Goal: Task Accomplishment & Management: Complete application form

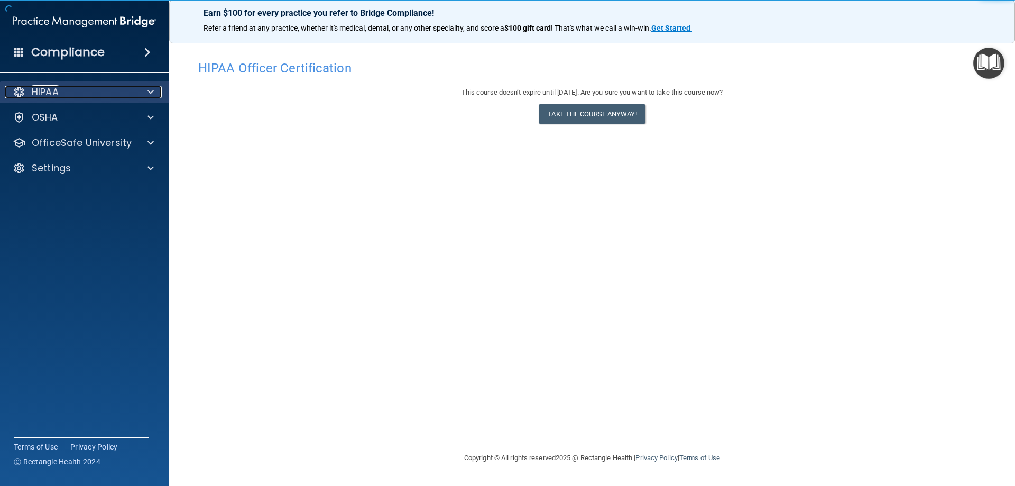
click at [80, 90] on div "HIPAA" at bounding box center [70, 92] width 131 height 13
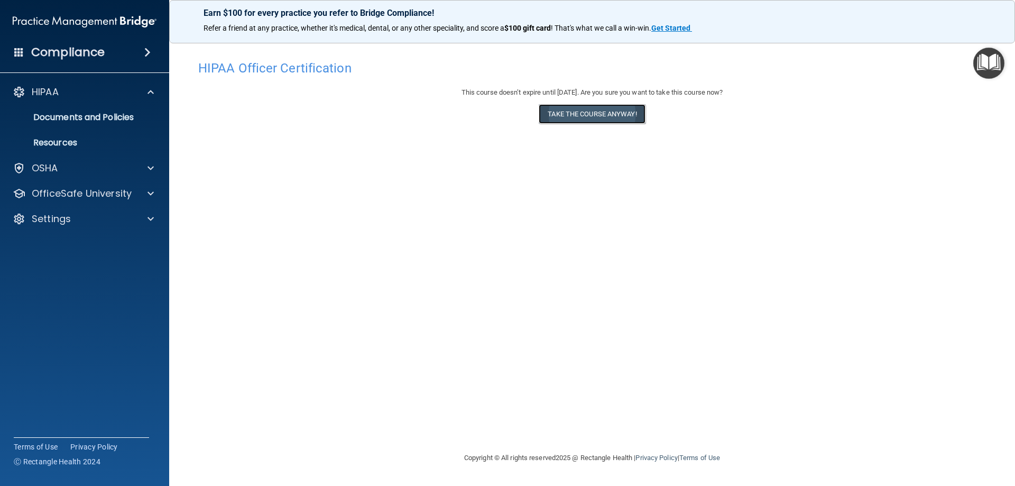
click at [570, 114] on button "Take the course anyway!" at bounding box center [592, 114] width 106 height 20
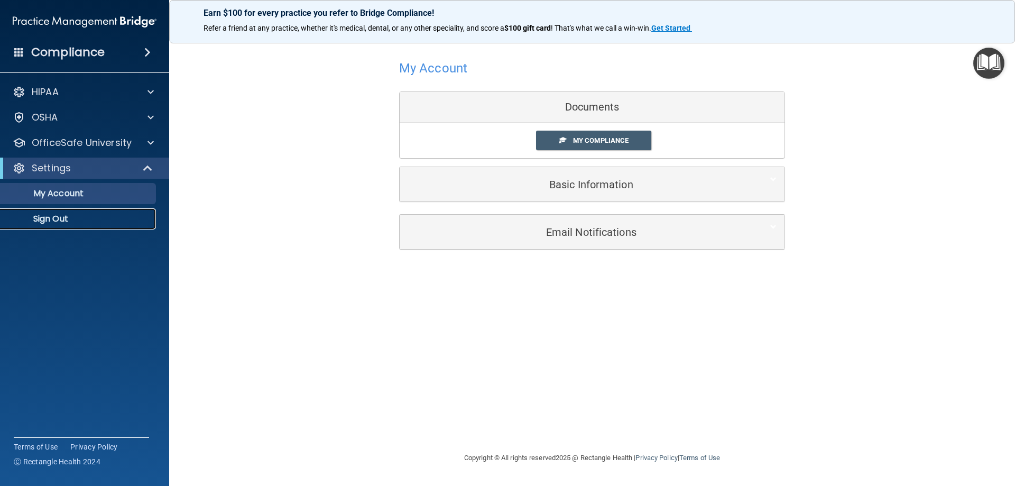
click at [57, 215] on p "Sign Out" at bounding box center [79, 219] width 144 height 11
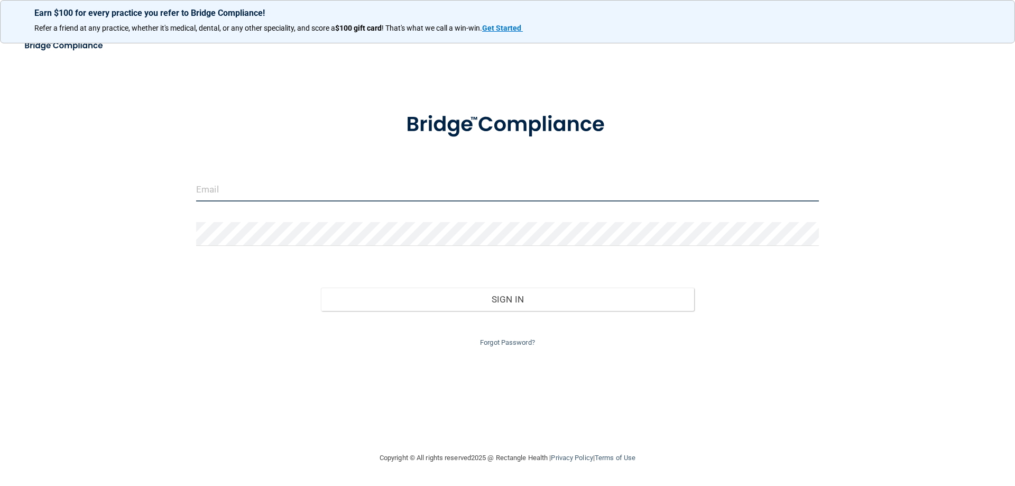
click at [211, 190] on input "email" at bounding box center [507, 190] width 623 height 24
type input "[EMAIL_ADDRESS][PERSON_NAME][DOMAIN_NAME]"
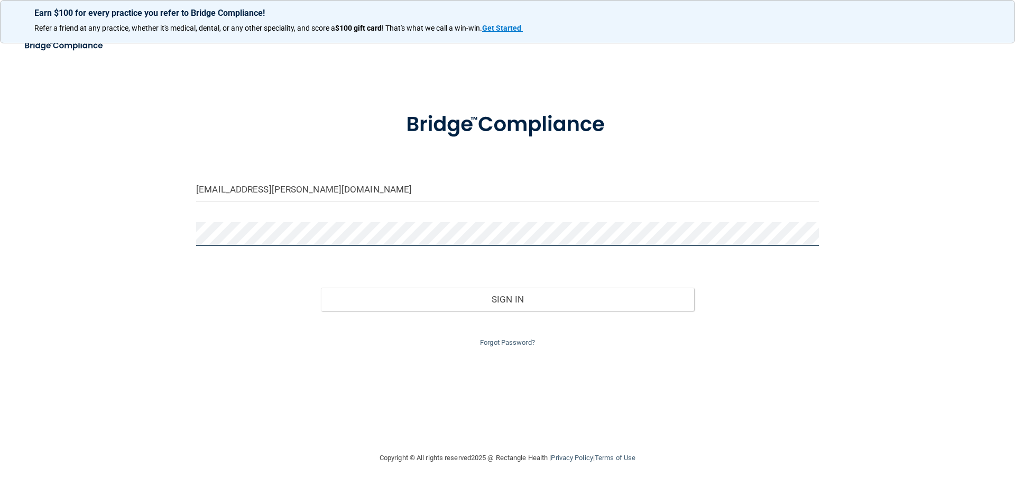
click at [321, 288] on button "Sign In" at bounding box center [508, 299] width 374 height 23
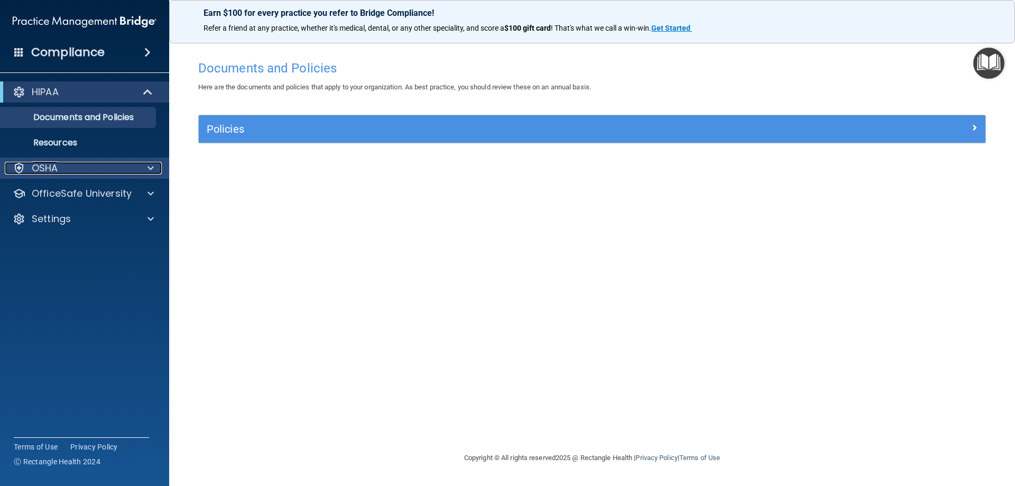
click at [91, 163] on div "OSHA" at bounding box center [70, 168] width 131 height 13
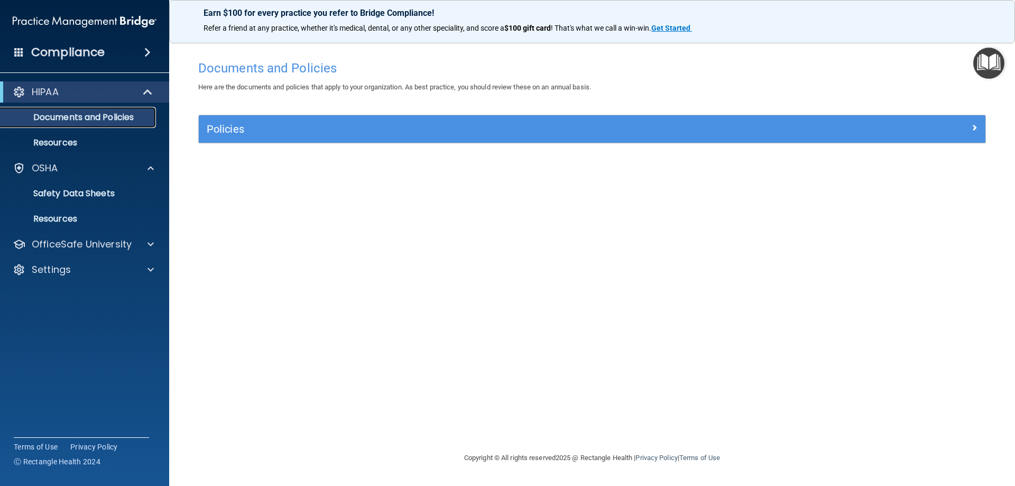
click at [90, 115] on p "Documents and Policies" at bounding box center [79, 117] width 144 height 11
click at [67, 137] on p "Resources" at bounding box center [79, 142] width 144 height 11
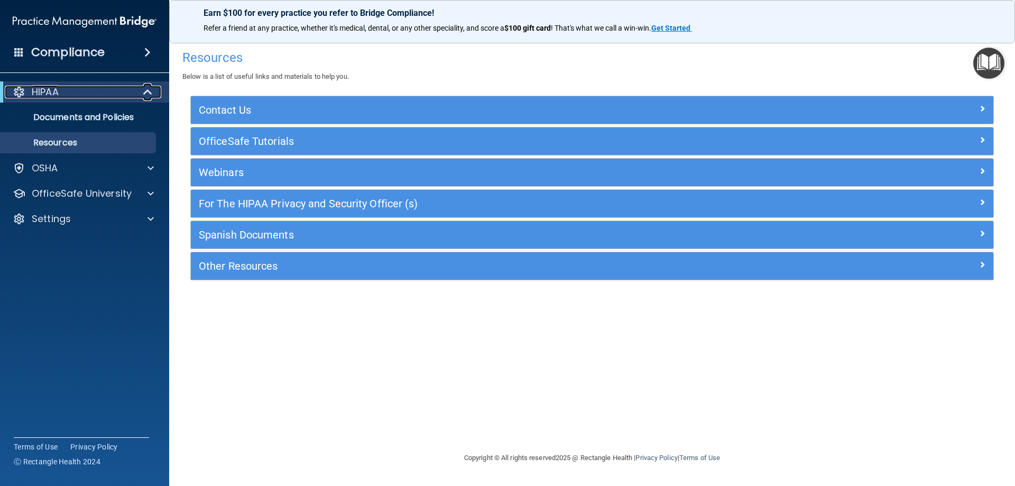
click at [109, 95] on div "HIPAA" at bounding box center [70, 92] width 131 height 13
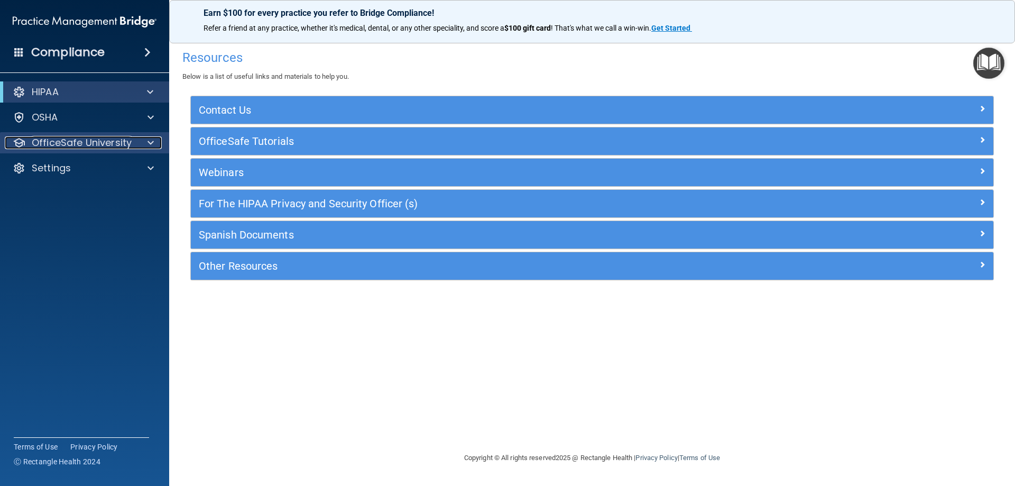
click at [90, 141] on p "OfficeSafe University" at bounding box center [82, 142] width 100 height 13
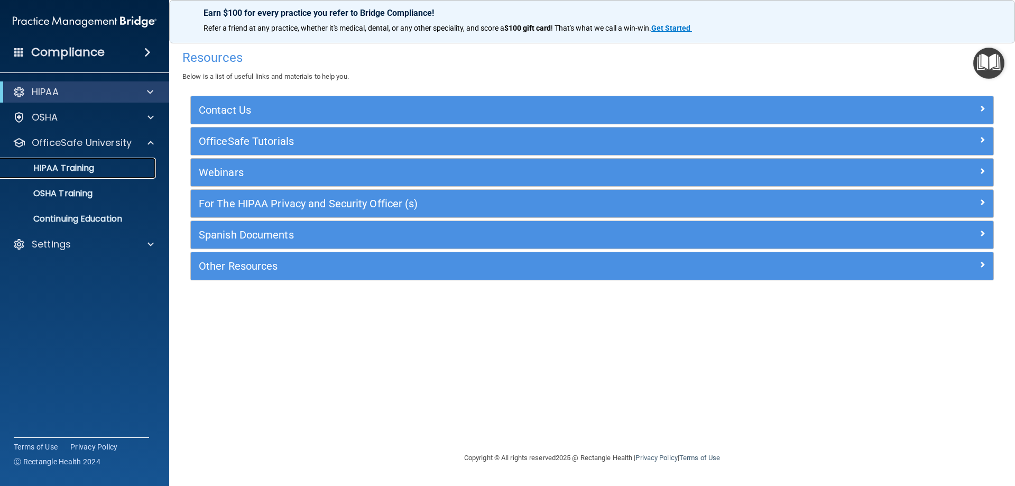
click at [79, 165] on p "HIPAA Training" at bounding box center [50, 168] width 87 height 11
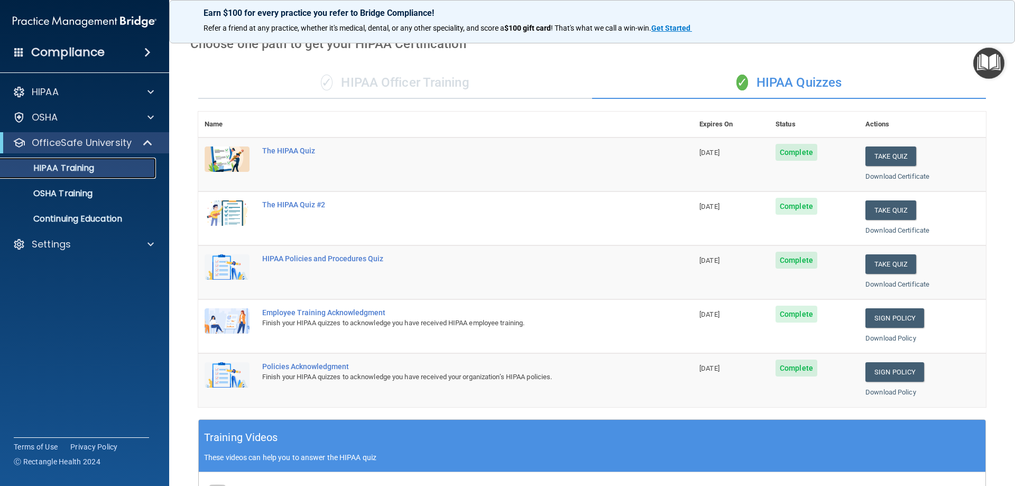
scroll to position [46, 0]
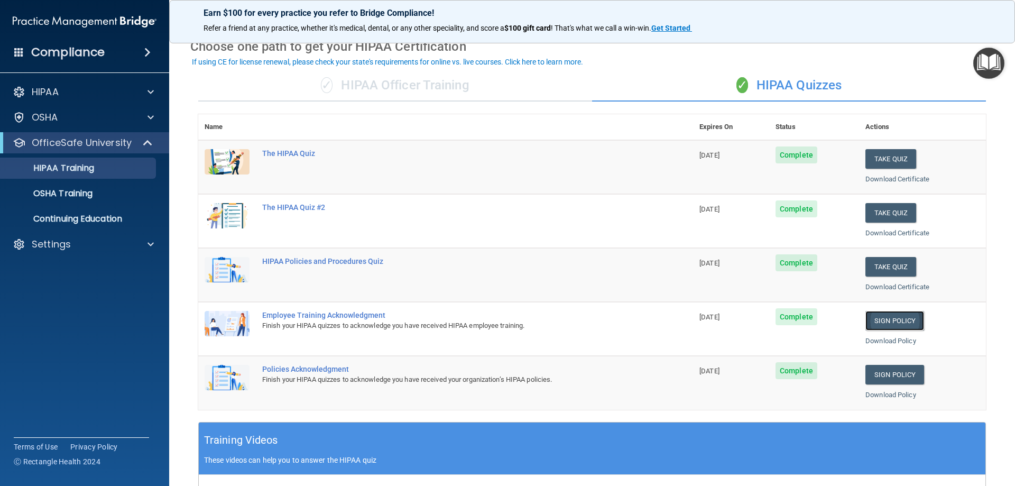
click at [890, 322] on link "Sign Policy" at bounding box center [895, 321] width 59 height 20
click at [886, 319] on link "Sign Policy" at bounding box center [895, 321] width 59 height 20
click at [894, 322] on link "Sign Policy" at bounding box center [895, 321] width 59 height 20
click at [889, 374] on link "Sign Policy" at bounding box center [895, 375] width 59 height 20
click at [881, 269] on button "Take Quiz" at bounding box center [891, 267] width 51 height 20
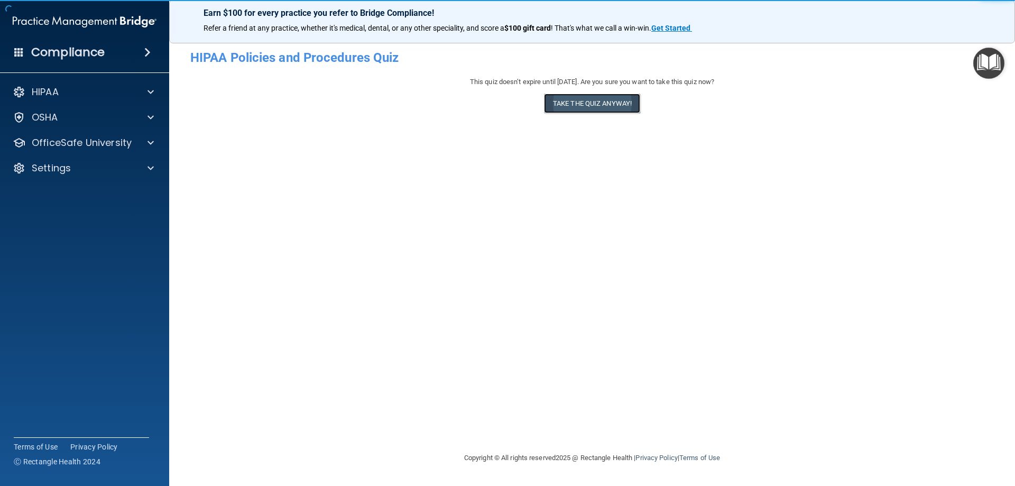
click at [605, 96] on button "Take the quiz anyway!" at bounding box center [592, 104] width 96 height 20
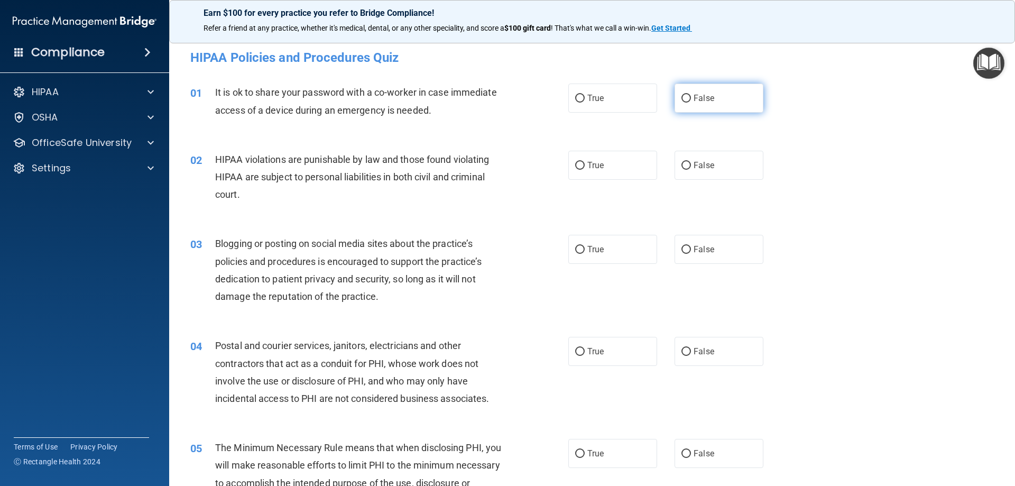
click at [692, 104] on label "False" at bounding box center [719, 98] width 89 height 29
click at [691, 103] on input "False" at bounding box center [687, 99] width 10 height 8
radio input "true"
click at [611, 185] on div "02 HIPAA violations are punishable by law and those found violating HIPAA are s…" at bounding box center [592, 179] width 820 height 85
click at [601, 156] on label "True" at bounding box center [612, 165] width 89 height 29
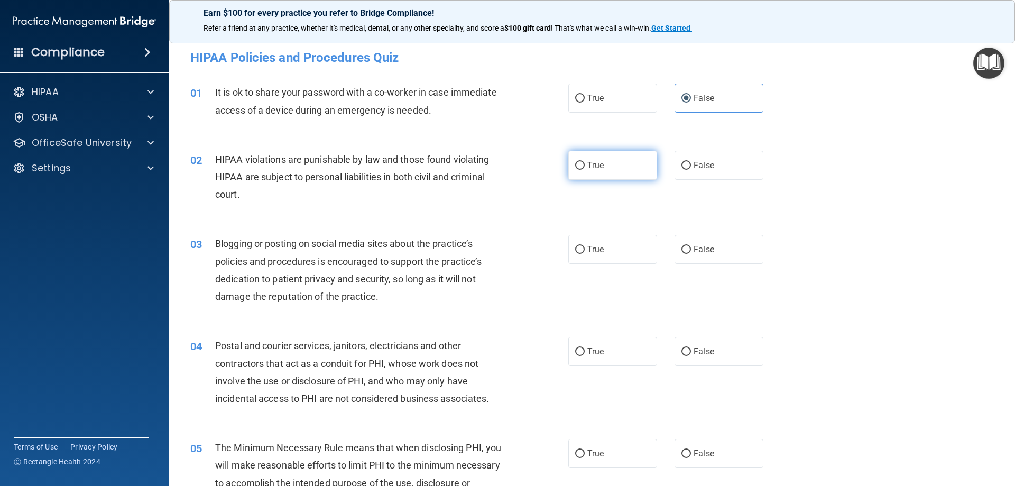
click at [585, 162] on input "True" at bounding box center [580, 166] width 10 height 8
radio input "true"
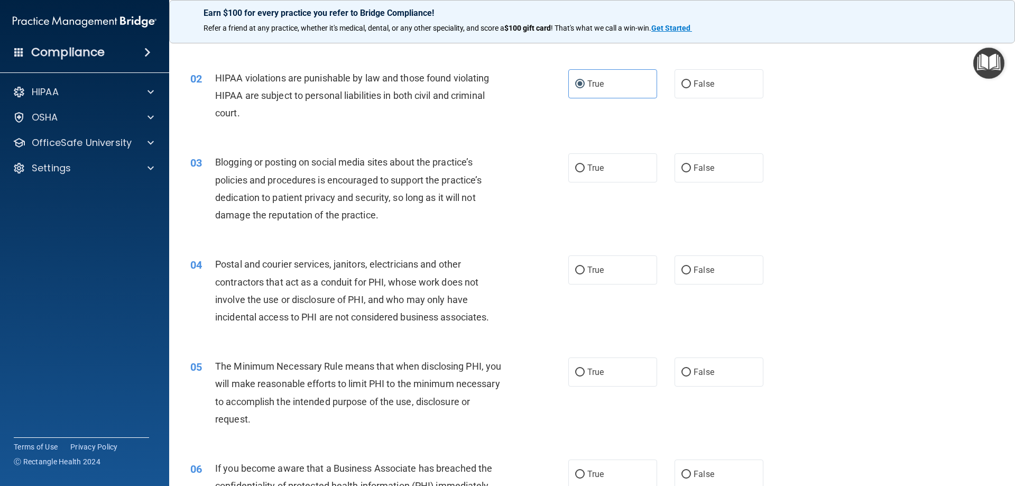
scroll to position [106, 0]
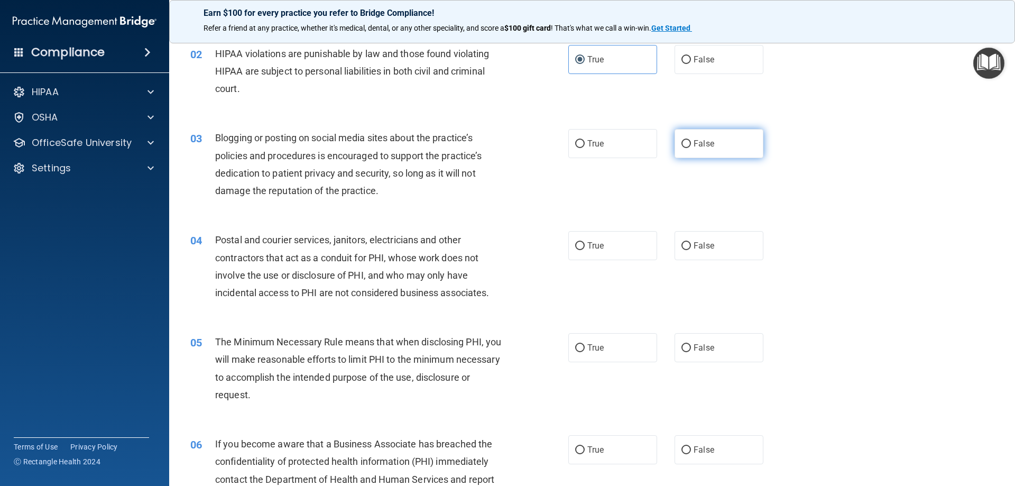
click at [732, 148] on label "False" at bounding box center [719, 143] width 89 height 29
click at [691, 148] on input "False" at bounding box center [687, 144] width 10 height 8
radio input "true"
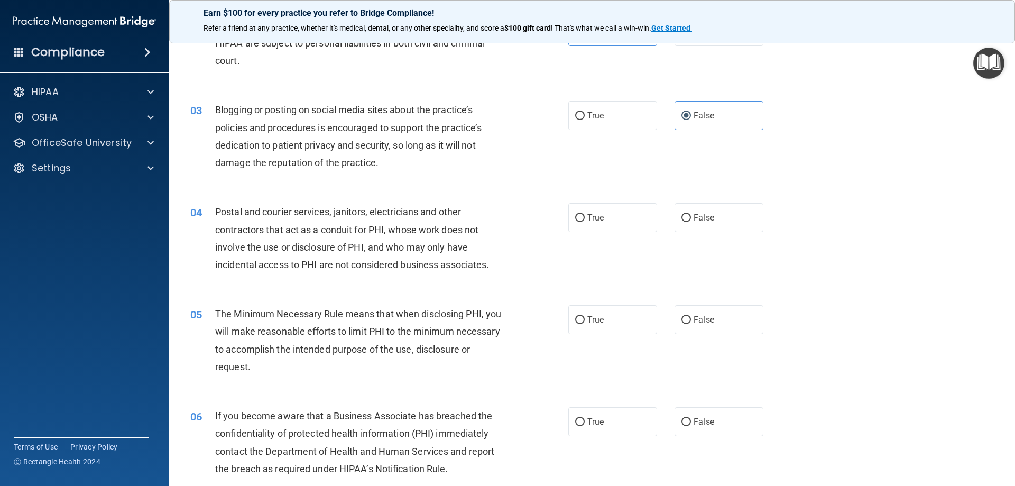
scroll to position [159, 0]
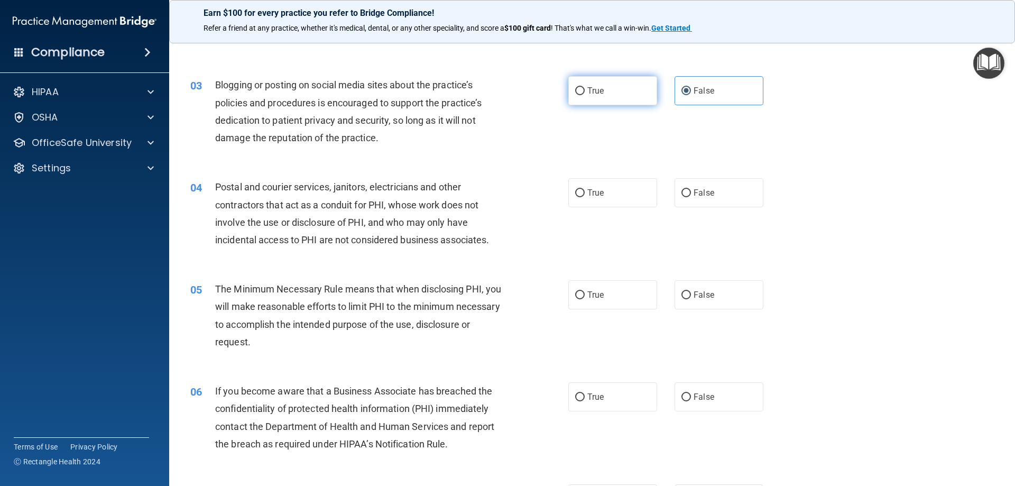
click at [619, 94] on label "True" at bounding box center [612, 90] width 89 height 29
click at [585, 94] on input "True" at bounding box center [580, 91] width 10 height 8
radio input "true"
radio input "false"
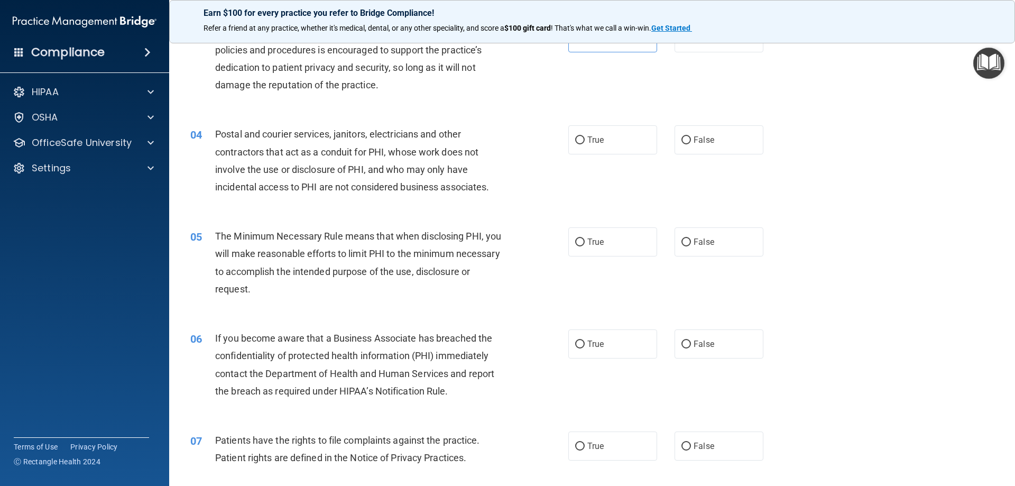
scroll to position [264, 0]
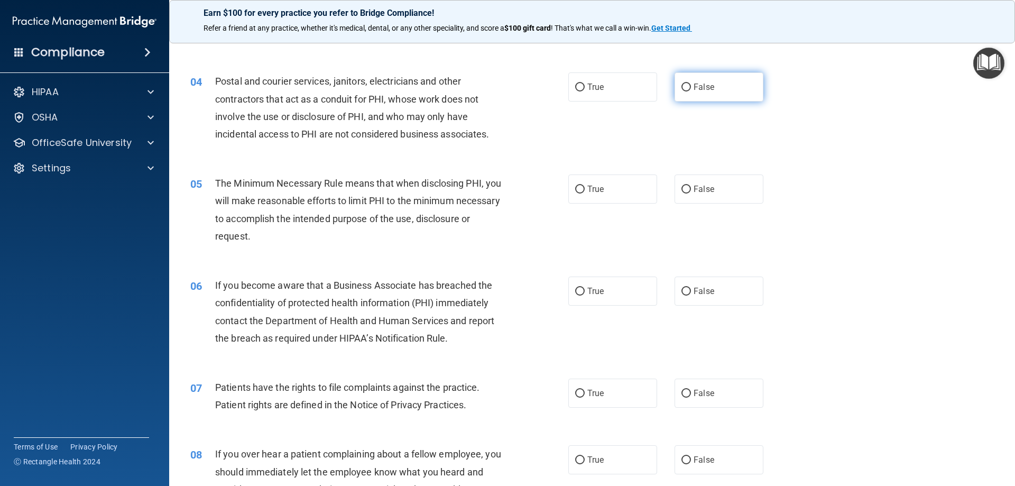
click at [716, 92] on label "False" at bounding box center [719, 86] width 89 height 29
click at [691, 91] on input "False" at bounding box center [687, 88] width 10 height 8
radio input "true"
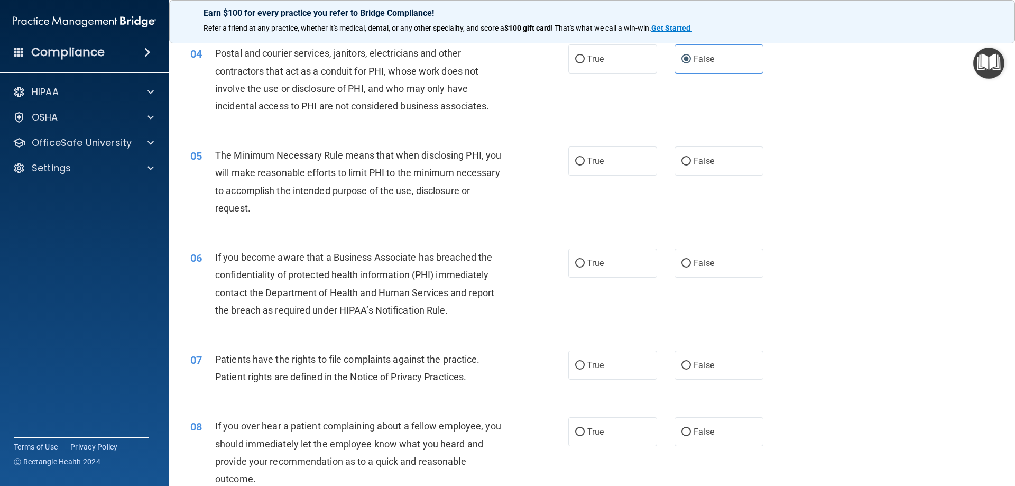
scroll to position [317, 0]
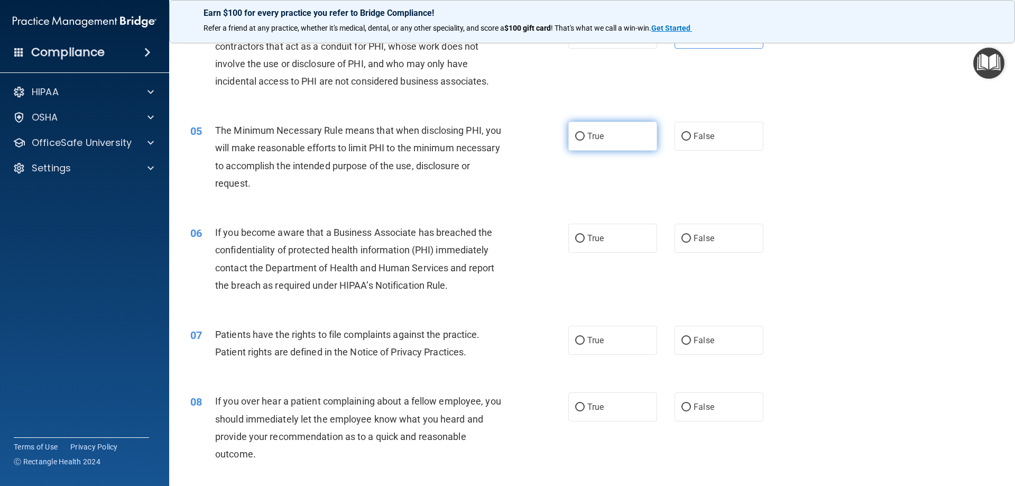
click at [582, 136] on label "True" at bounding box center [612, 136] width 89 height 29
click at [582, 136] on input "True" at bounding box center [580, 137] width 10 height 8
radio input "true"
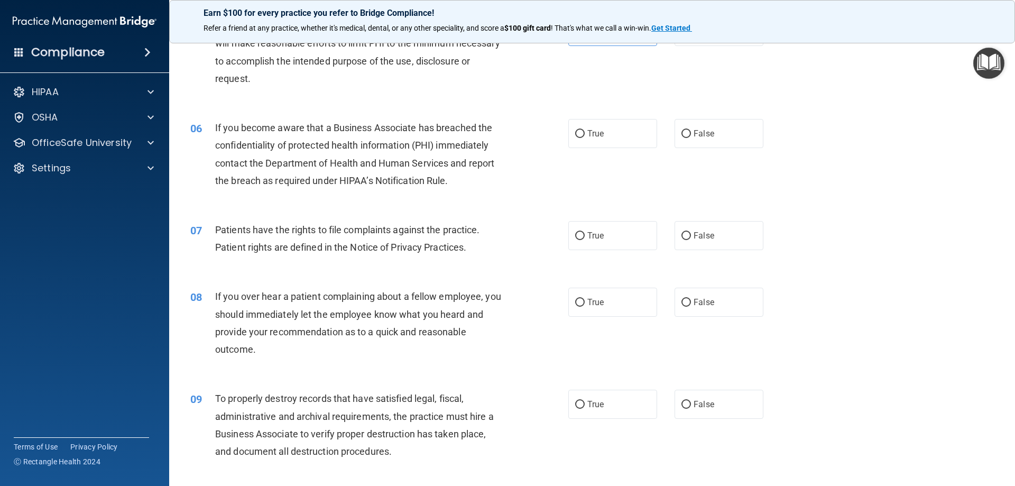
scroll to position [423, 0]
click at [593, 136] on span "True" at bounding box center [595, 132] width 16 height 10
click at [585, 136] on input "True" at bounding box center [580, 133] width 10 height 8
radio input "true"
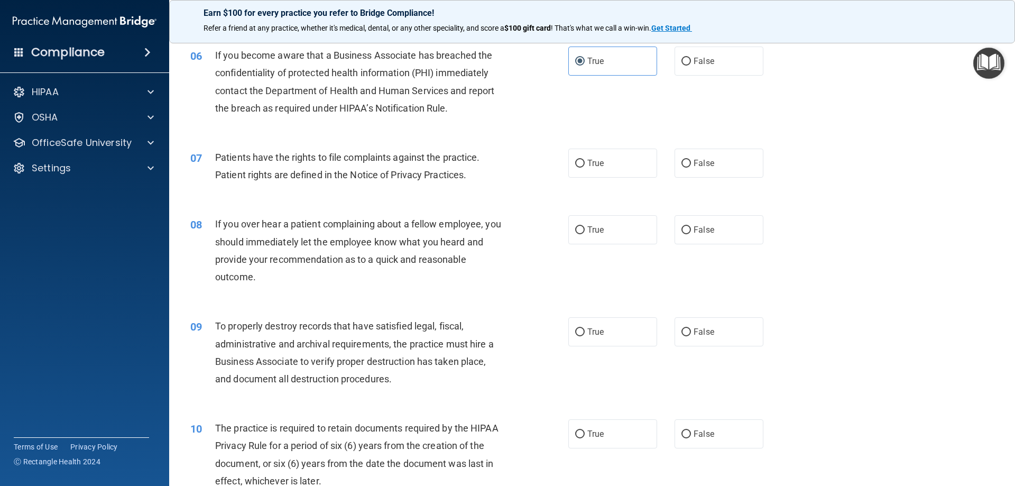
scroll to position [529, 0]
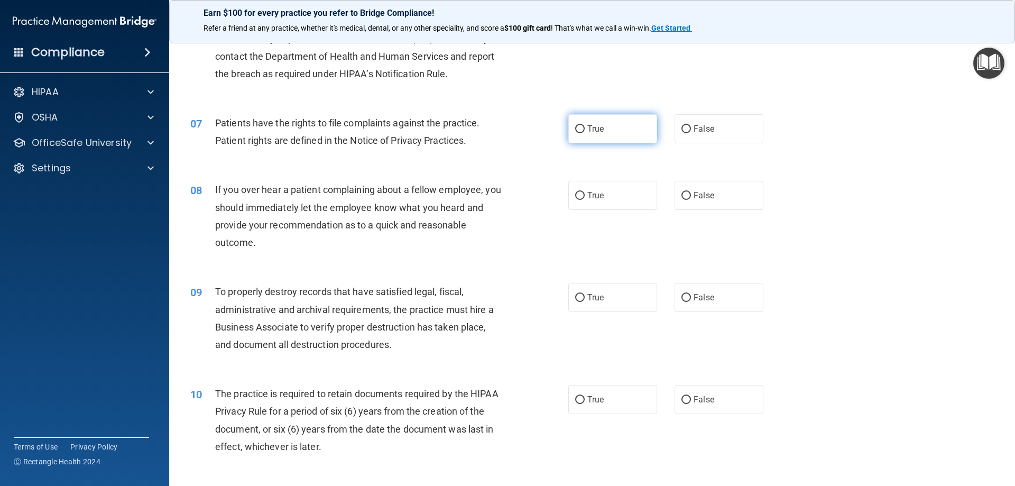
click at [593, 131] on span "True" at bounding box center [595, 129] width 16 height 10
click at [585, 131] on input "True" at bounding box center [580, 129] width 10 height 8
radio input "true"
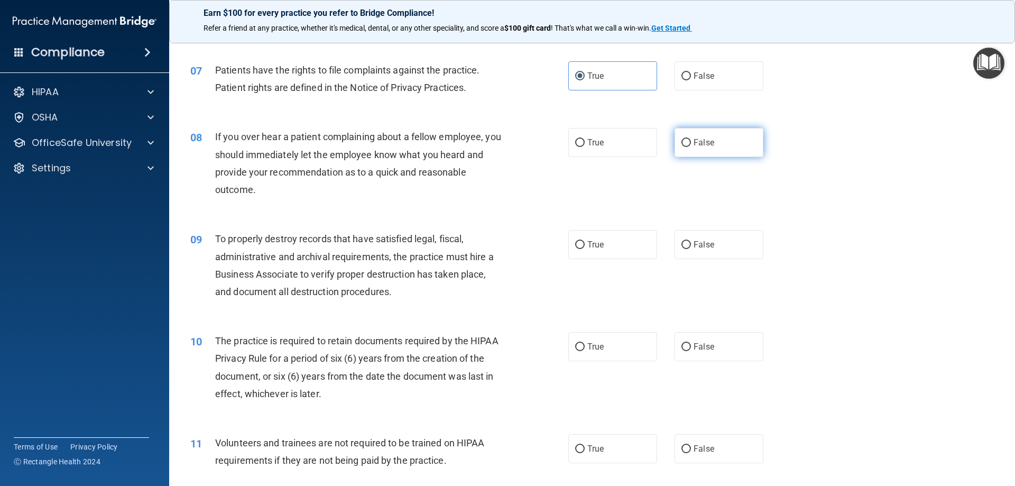
click at [715, 137] on label "False" at bounding box center [719, 142] width 89 height 29
click at [691, 139] on input "False" at bounding box center [687, 143] width 10 height 8
radio input "true"
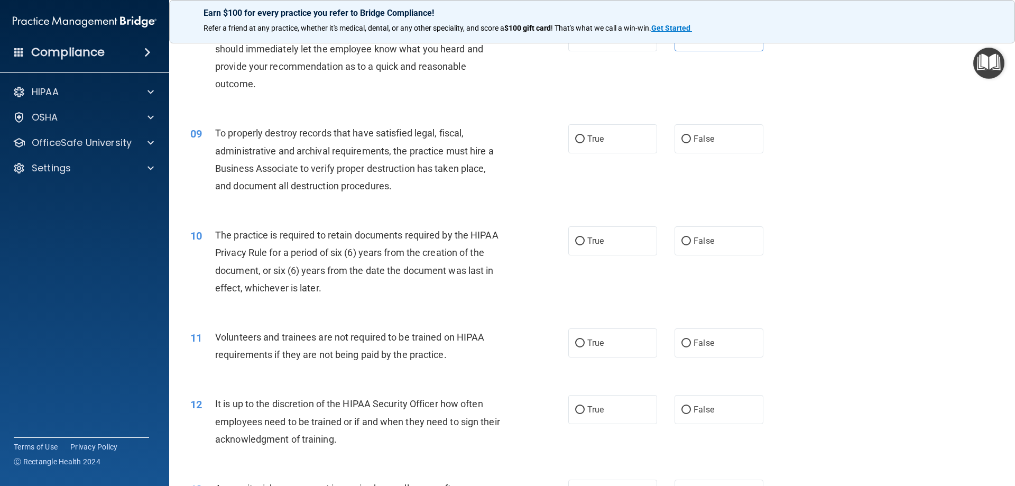
scroll to position [740, 0]
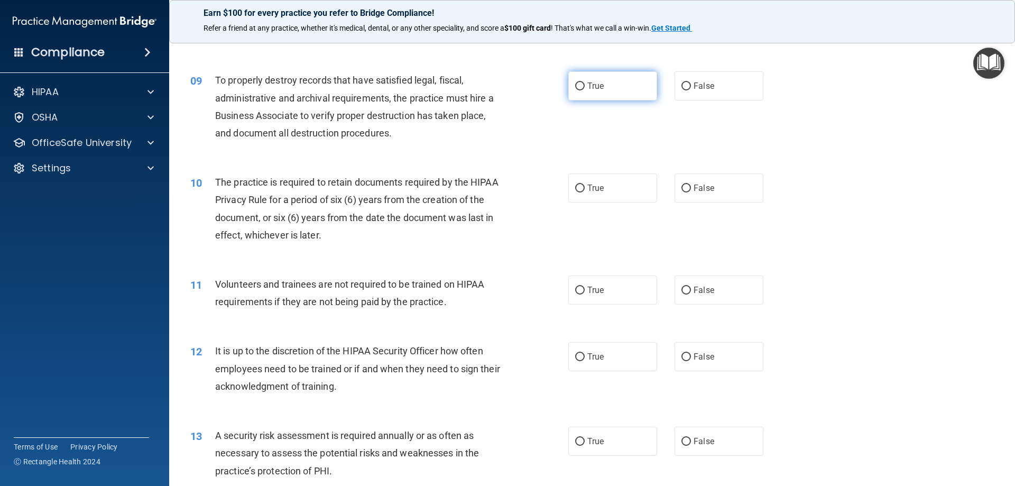
click at [609, 91] on label "True" at bounding box center [612, 85] width 89 height 29
click at [585, 90] on input "True" at bounding box center [580, 86] width 10 height 8
radio input "true"
click at [683, 82] on input "False" at bounding box center [687, 86] width 10 height 8
radio input "true"
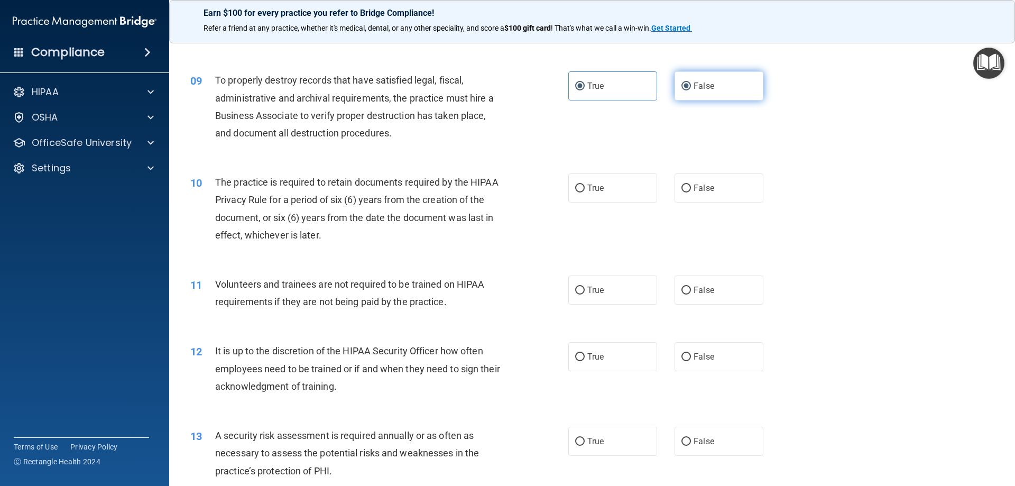
radio input "false"
click at [675, 188] on label "False" at bounding box center [719, 187] width 89 height 29
click at [682, 188] on input "False" at bounding box center [687, 189] width 10 height 8
radio input "true"
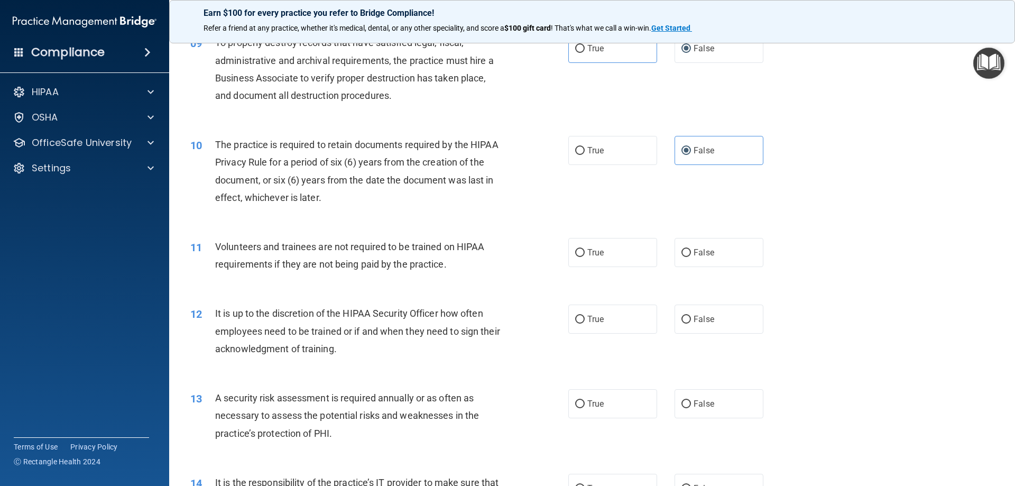
scroll to position [846, 0]
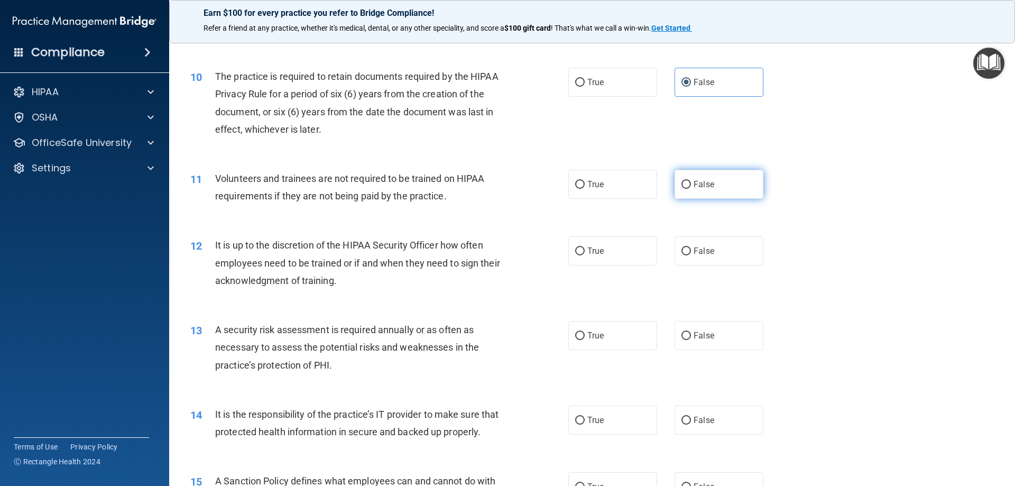
click at [690, 173] on label "False" at bounding box center [719, 184] width 89 height 29
click at [690, 181] on input "False" at bounding box center [687, 185] width 10 height 8
radio input "true"
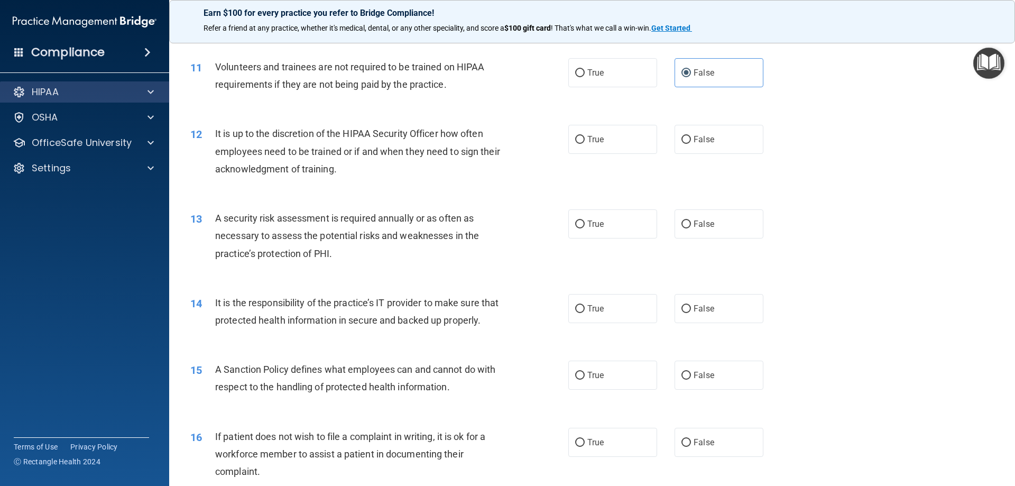
scroll to position [952, 0]
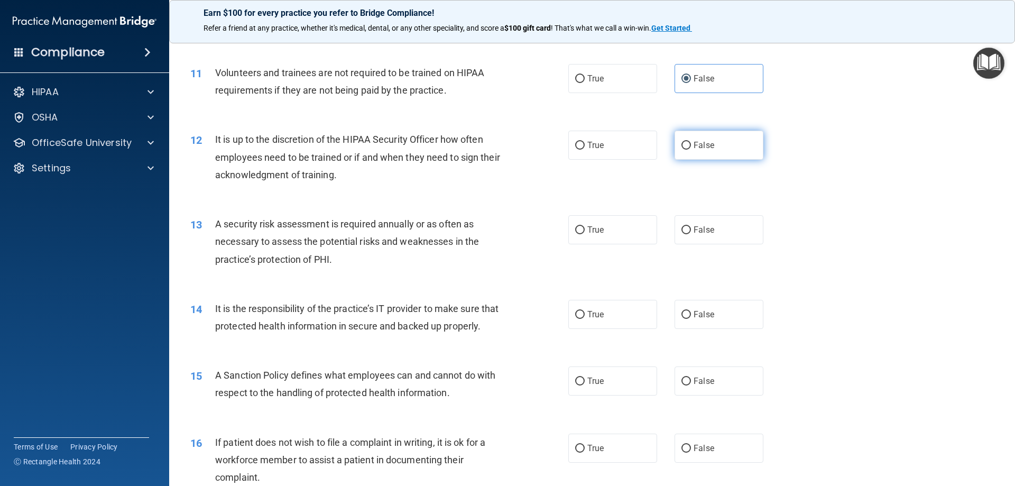
click at [714, 147] on label "False" at bounding box center [719, 145] width 89 height 29
click at [691, 147] on input "False" at bounding box center [687, 146] width 10 height 8
radio input "true"
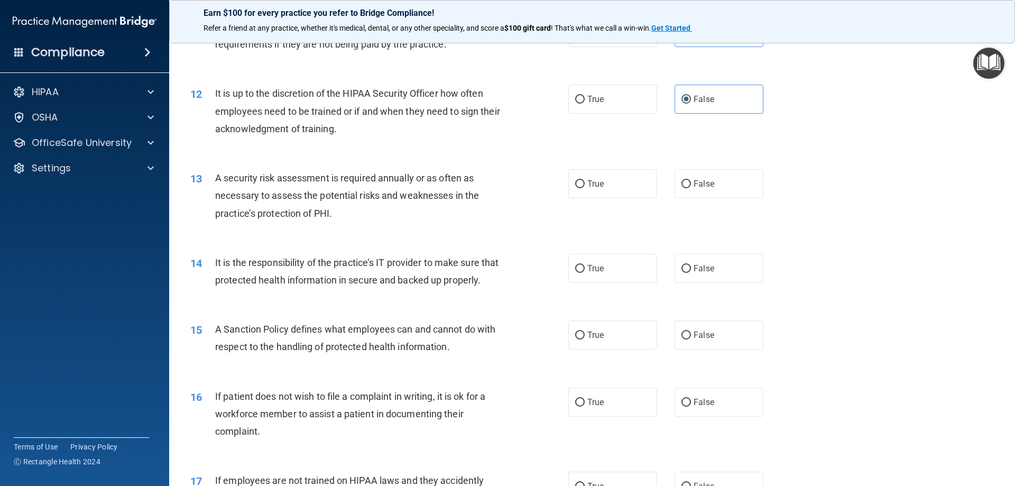
scroll to position [1057, 0]
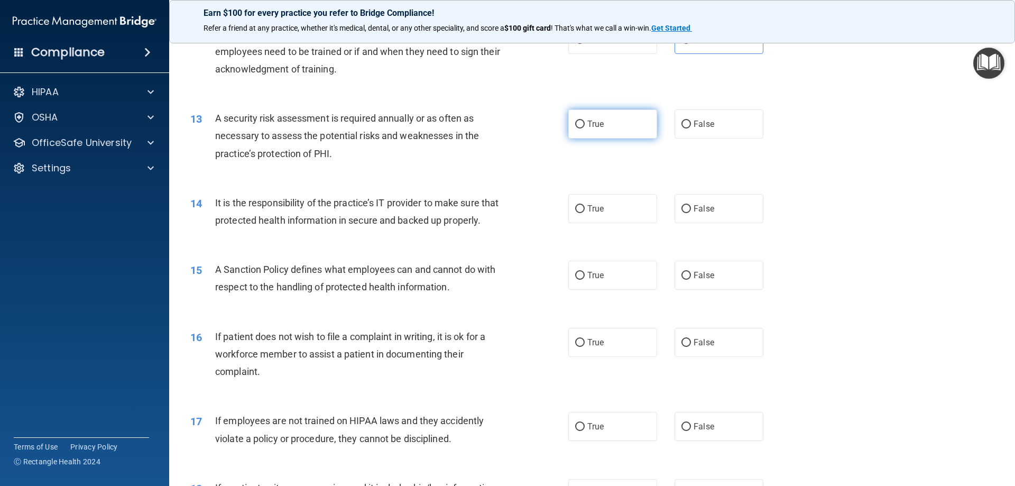
click at [588, 136] on label "True" at bounding box center [612, 123] width 89 height 29
click at [585, 128] on input "True" at bounding box center [580, 125] width 10 height 8
radio input "true"
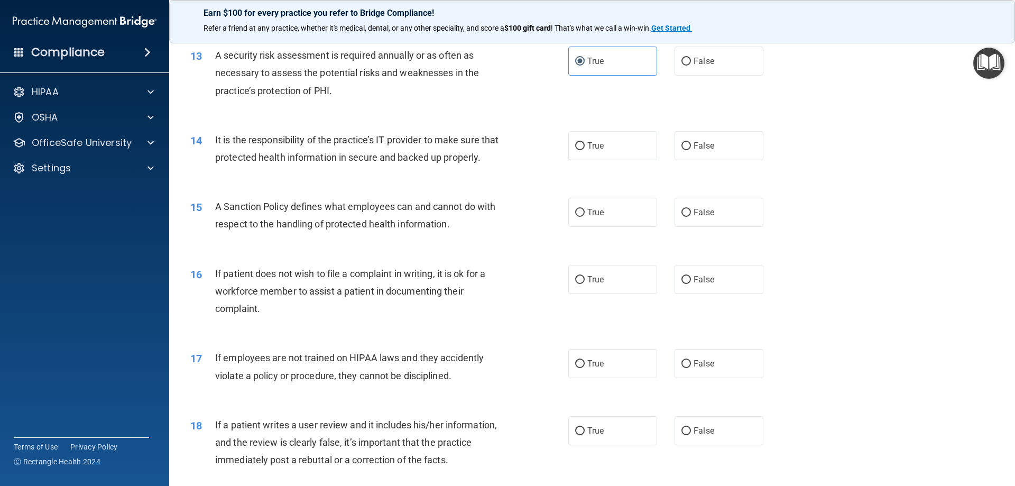
scroll to position [1163, 0]
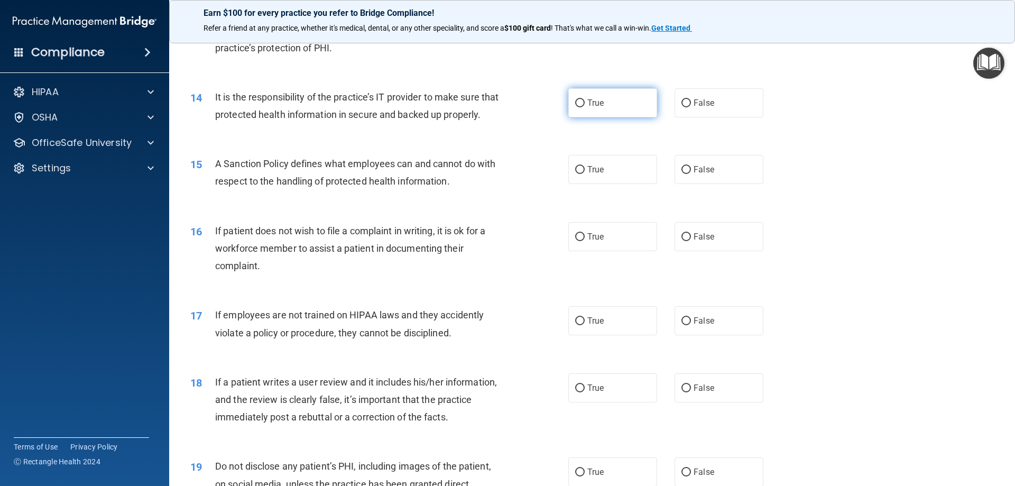
click at [578, 110] on label "True" at bounding box center [612, 102] width 89 height 29
click at [578, 107] on input "True" at bounding box center [580, 103] width 10 height 8
radio input "true"
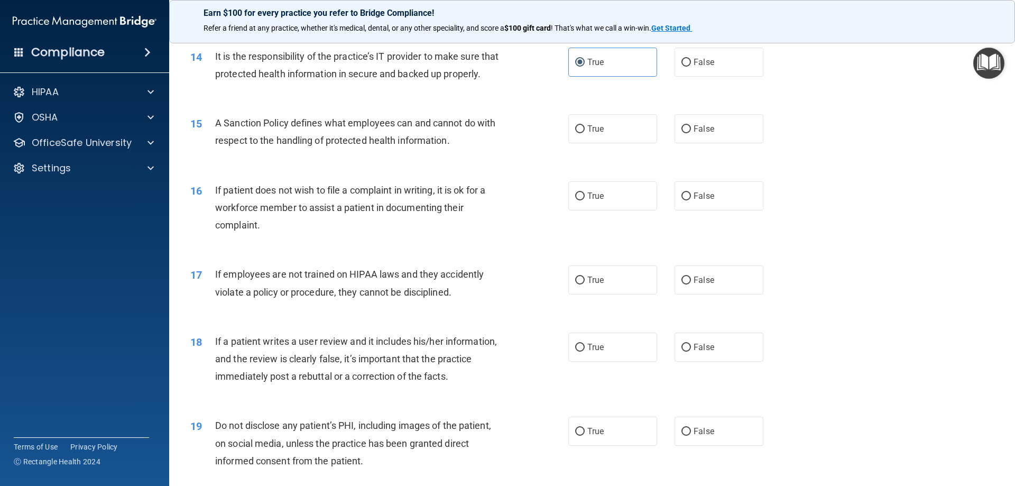
scroll to position [1216, 0]
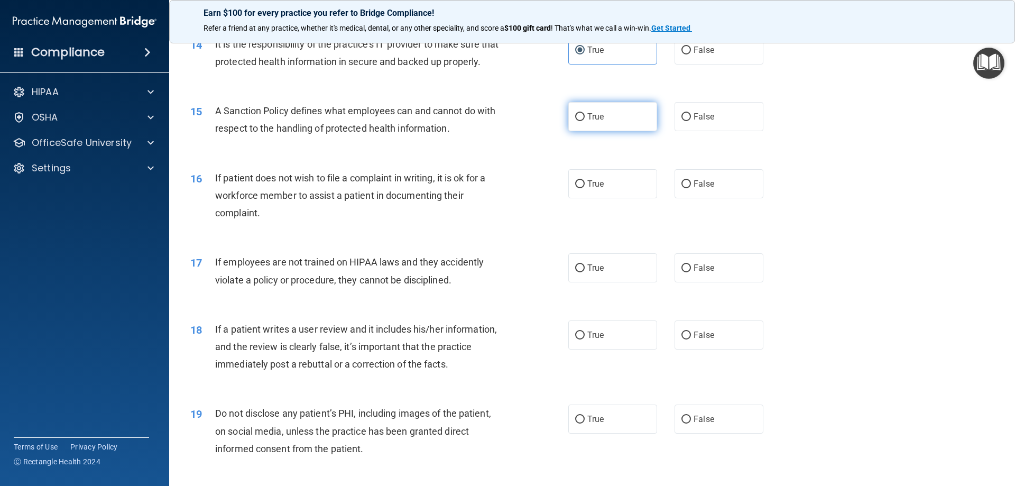
click at [599, 131] on label "True" at bounding box center [612, 116] width 89 height 29
click at [585, 121] on input "True" at bounding box center [580, 117] width 10 height 8
radio input "true"
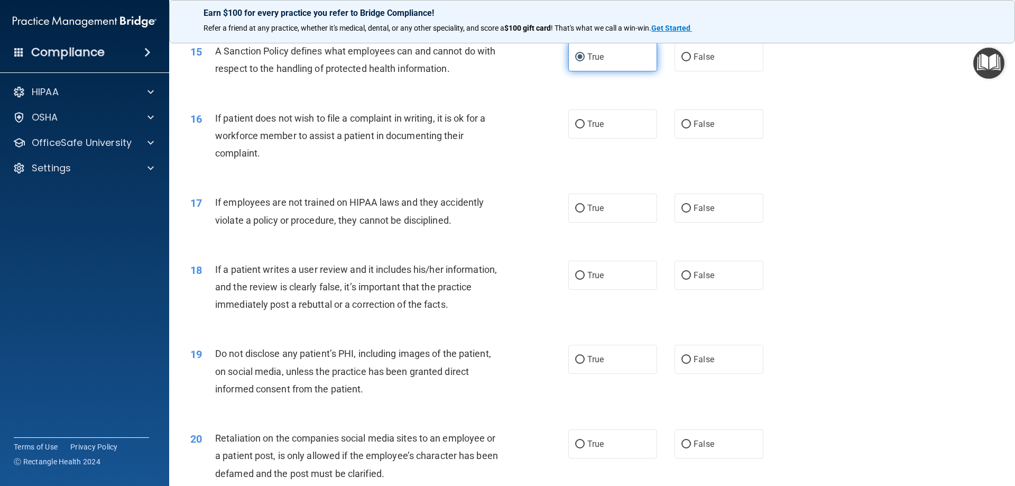
scroll to position [1322, 0]
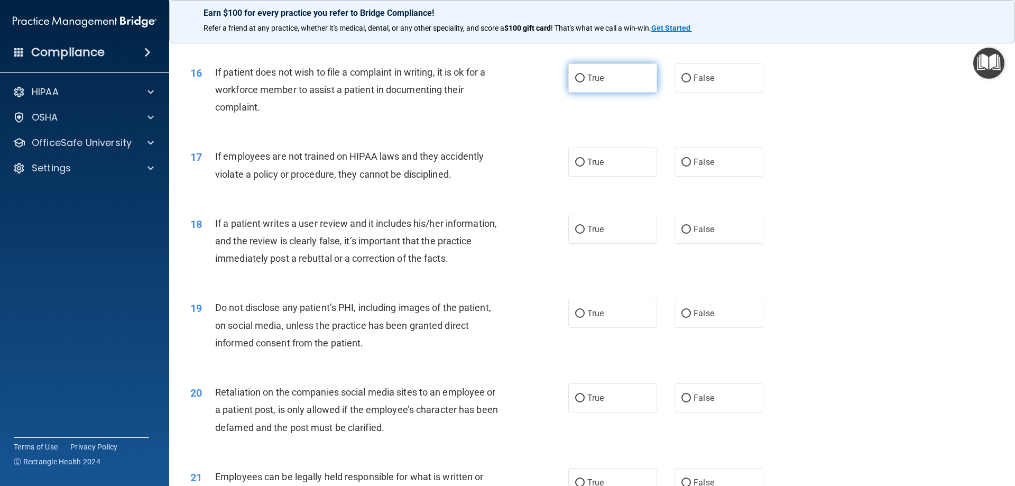
click at [631, 93] on label "True" at bounding box center [612, 77] width 89 height 29
click at [585, 82] on input "True" at bounding box center [580, 79] width 10 height 8
radio input "true"
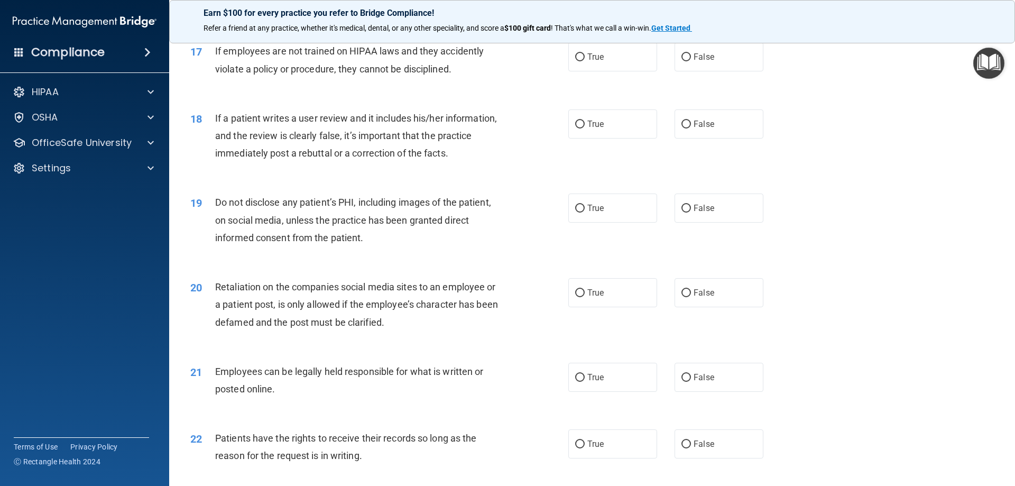
scroll to position [1428, 0]
click at [675, 71] on label "False" at bounding box center [719, 56] width 89 height 29
click at [682, 61] on input "False" at bounding box center [687, 57] width 10 height 8
radio input "true"
click at [694, 128] on span "False" at bounding box center [704, 123] width 21 height 10
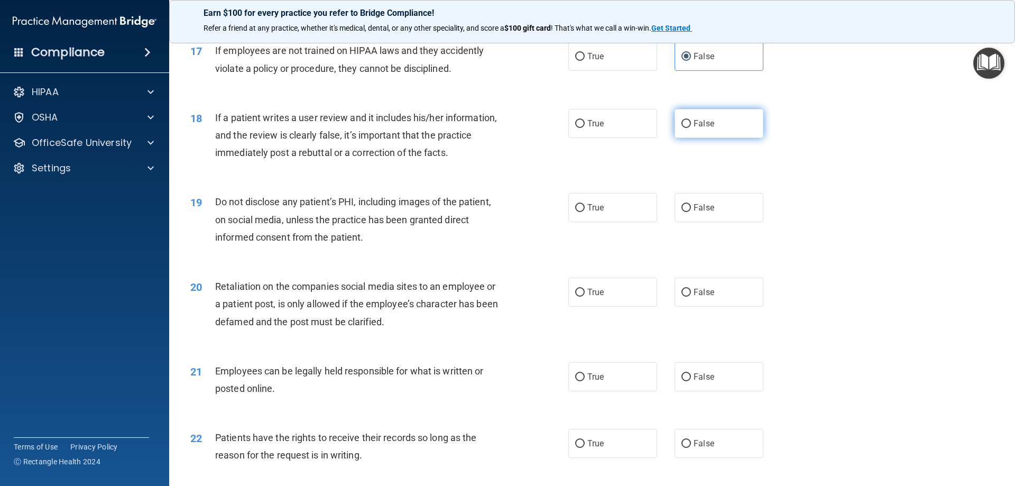
click at [691, 128] on input "False" at bounding box center [687, 124] width 10 height 8
radio input "true"
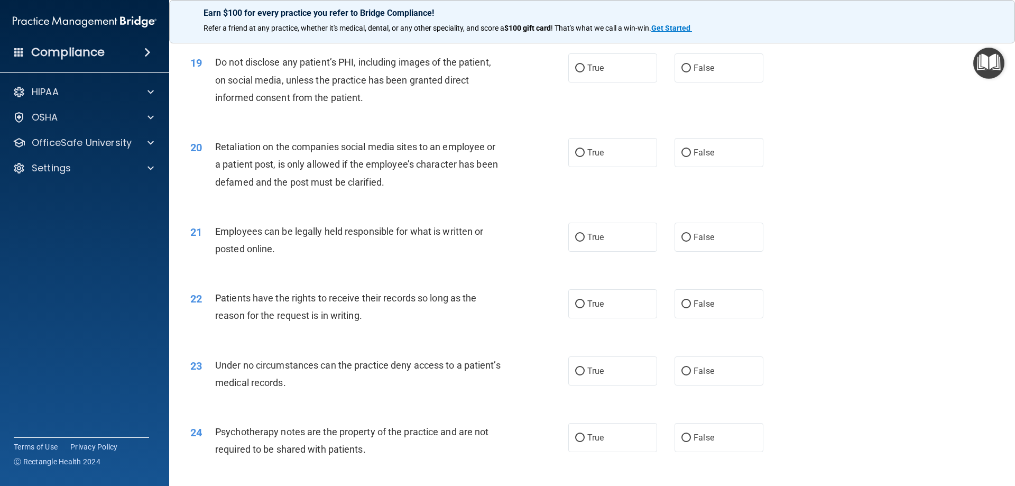
scroll to position [1586, 0]
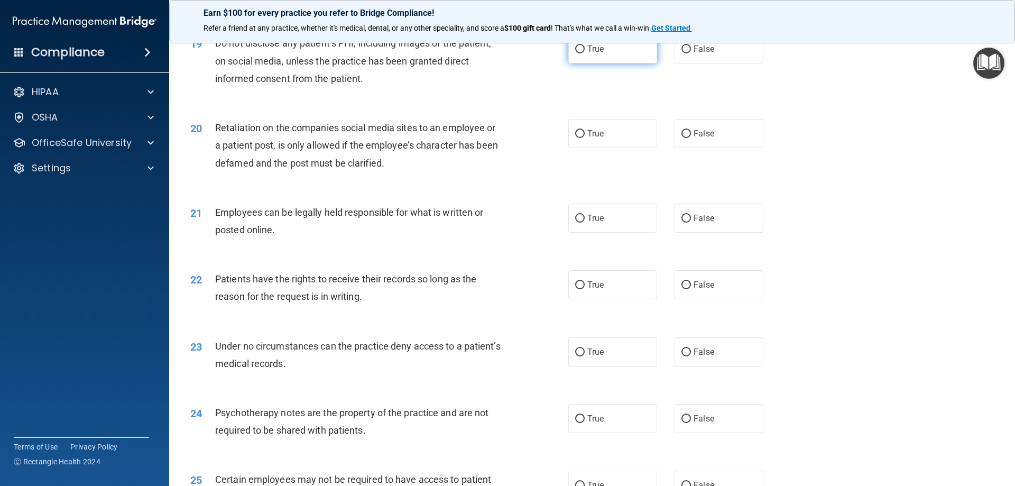
click at [604, 63] on label "True" at bounding box center [612, 48] width 89 height 29
click at [585, 53] on input "True" at bounding box center [580, 49] width 10 height 8
radio input "true"
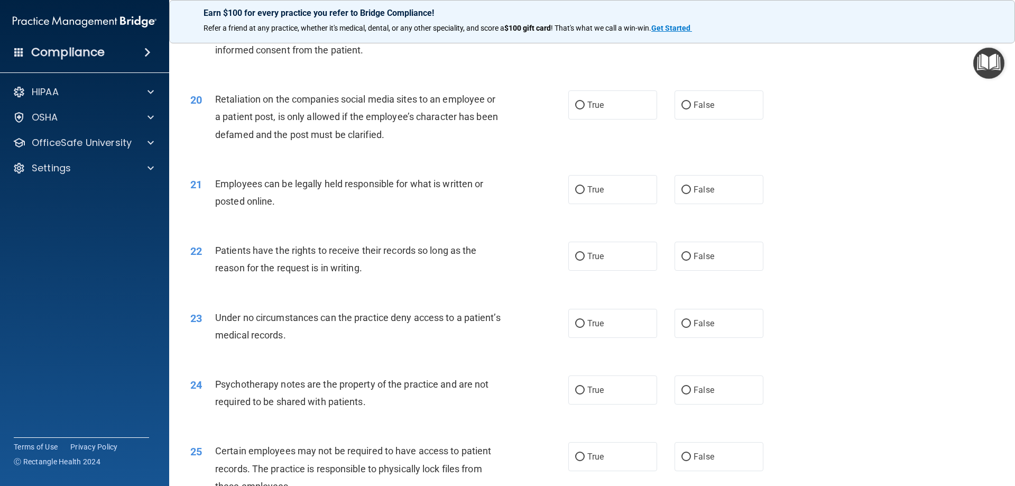
scroll to position [1639, 0]
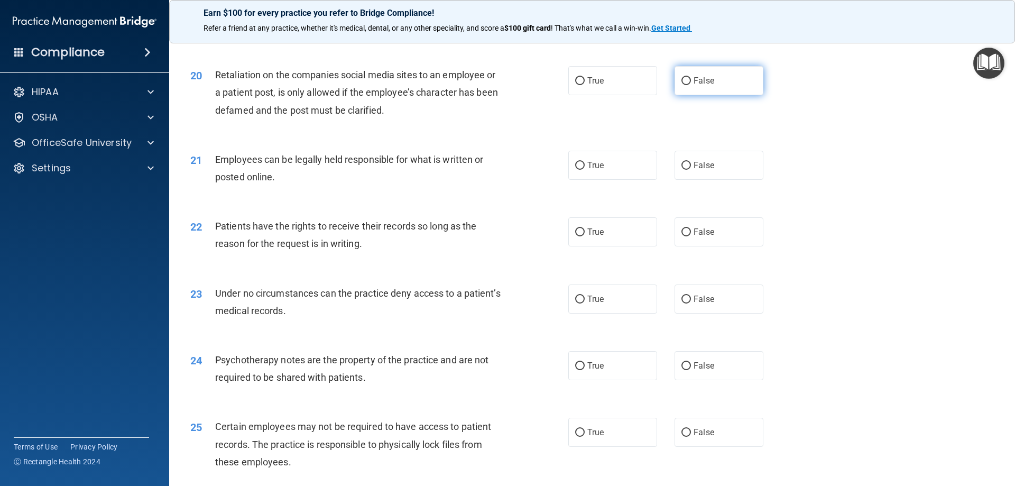
click at [743, 93] on label "False" at bounding box center [719, 80] width 89 height 29
click at [691, 85] on input "False" at bounding box center [687, 81] width 10 height 8
radio input "true"
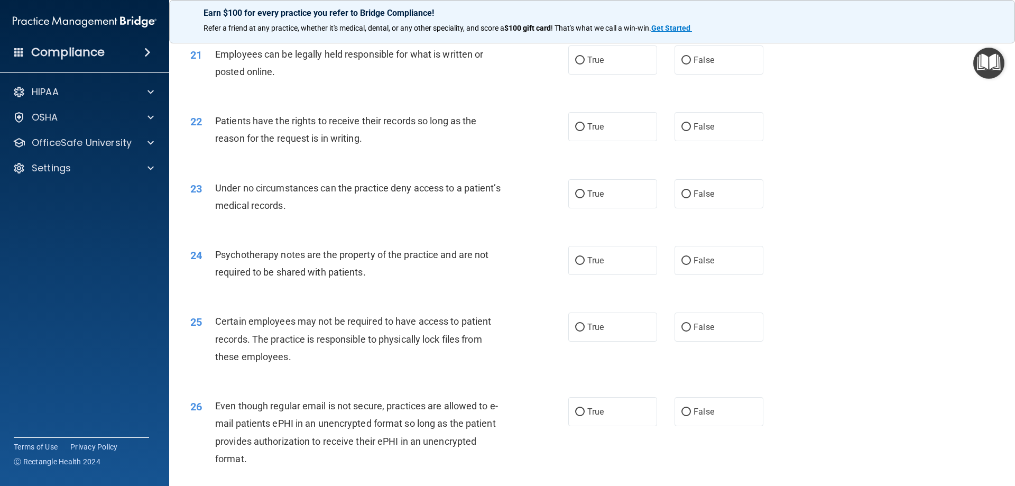
scroll to position [1745, 0]
click at [611, 72] on label "True" at bounding box center [612, 59] width 89 height 29
click at [585, 64] on input "True" at bounding box center [580, 60] width 10 height 8
radio input "true"
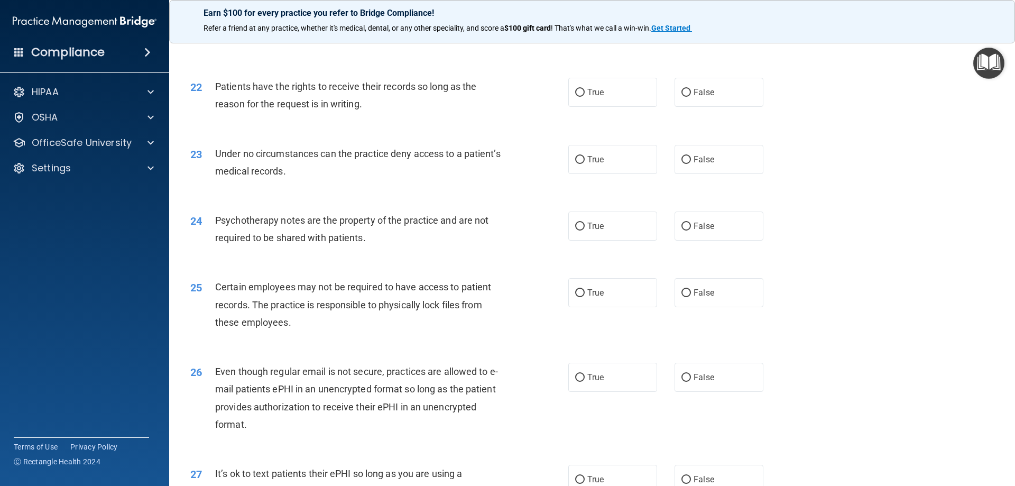
scroll to position [1798, 0]
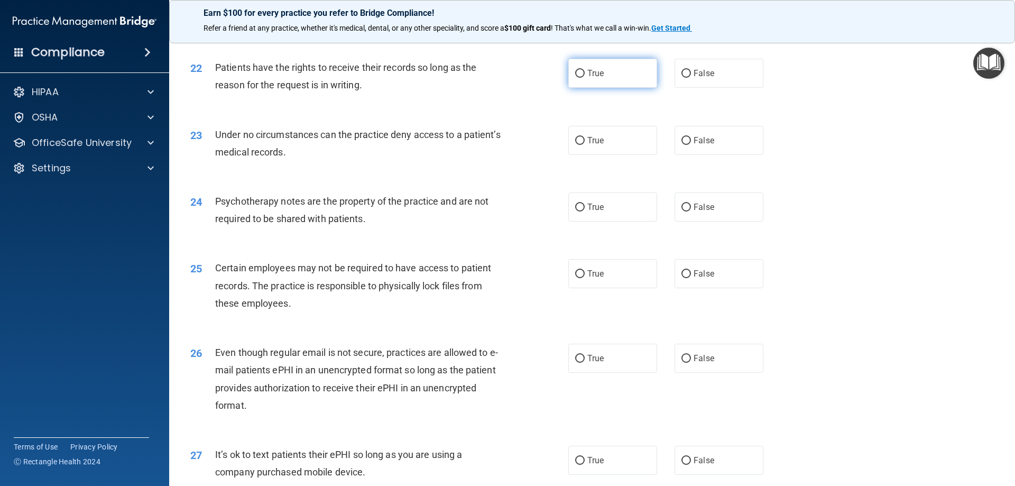
click at [603, 88] on label "True" at bounding box center [612, 73] width 89 height 29
click at [585, 78] on input "True" at bounding box center [580, 74] width 10 height 8
radio input "true"
click at [634, 155] on label "True" at bounding box center [612, 140] width 89 height 29
click at [585, 145] on input "True" at bounding box center [580, 141] width 10 height 8
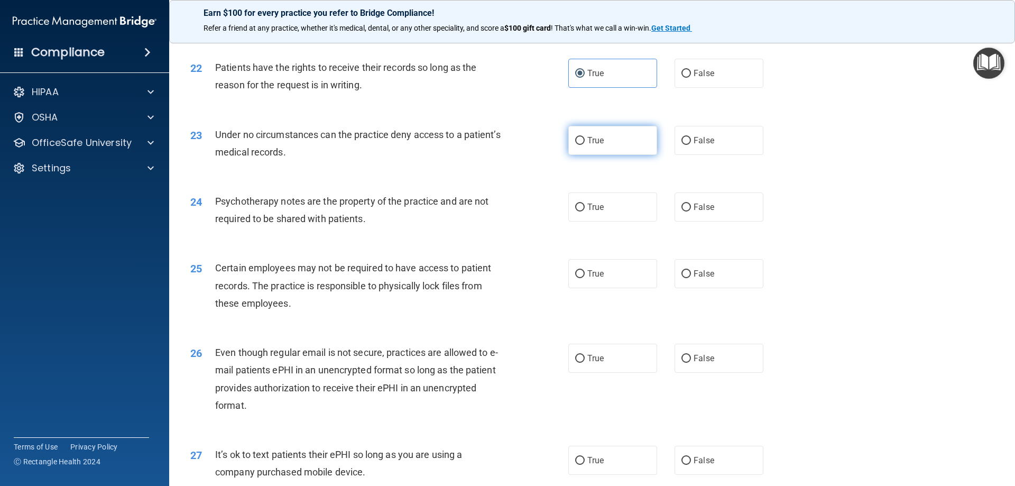
radio input "true"
click at [728, 154] on label "False" at bounding box center [719, 140] width 89 height 29
click at [691, 145] on input "False" at bounding box center [687, 141] width 10 height 8
radio input "true"
radio input "false"
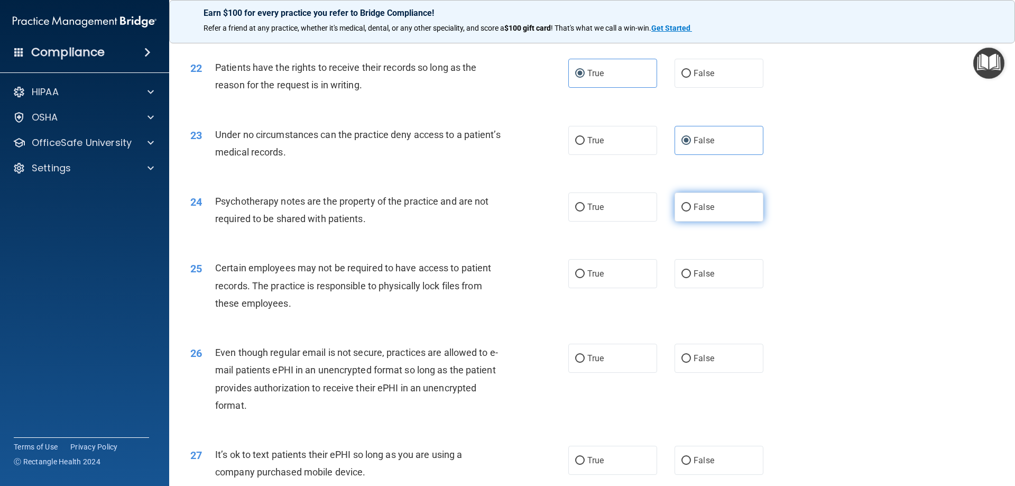
click at [686, 211] on input "False" at bounding box center [687, 208] width 10 height 8
radio input "true"
click at [606, 288] on label "True" at bounding box center [612, 273] width 89 height 29
click at [585, 278] on input "True" at bounding box center [580, 274] width 10 height 8
radio input "true"
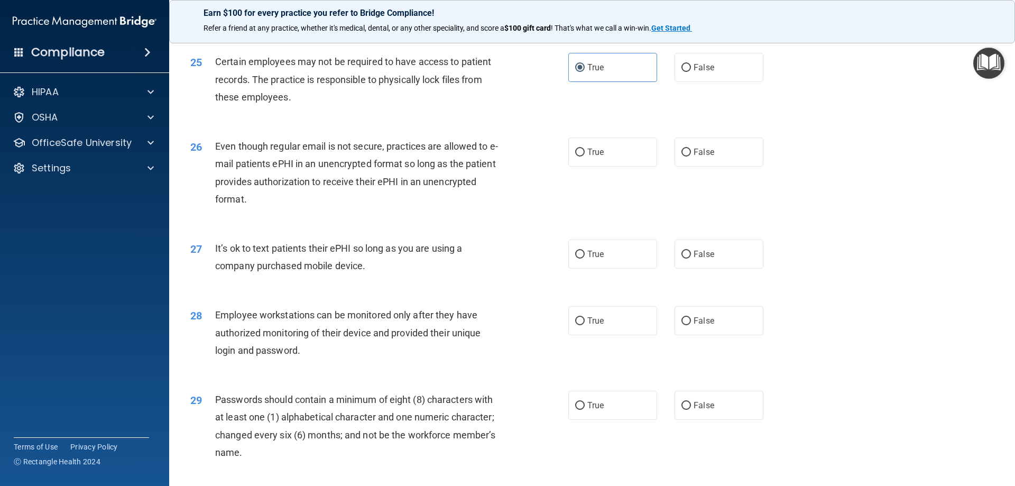
scroll to position [2009, 0]
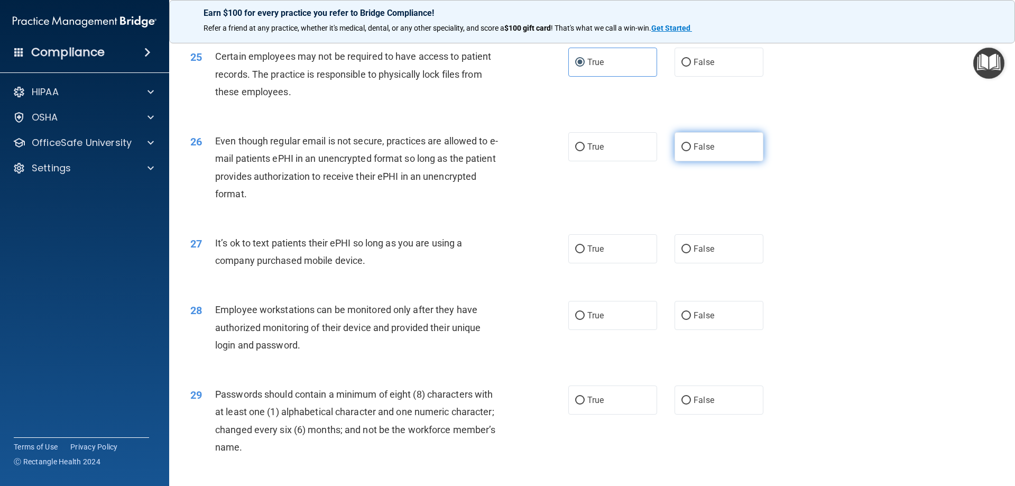
click at [685, 161] on label "False" at bounding box center [719, 146] width 89 height 29
click at [685, 151] on input "False" at bounding box center [687, 147] width 10 height 8
radio input "true"
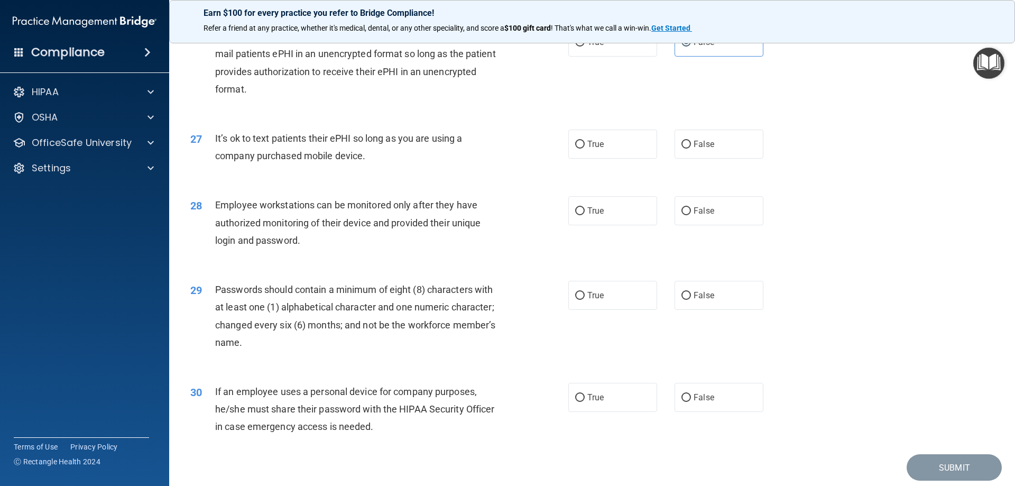
scroll to position [2115, 0]
drag, startPoint x: 740, startPoint y: 158, endPoint x: 728, endPoint y: 159, distance: 12.3
click at [740, 158] on label "False" at bounding box center [719, 142] width 89 height 29
click at [691, 148] on input "False" at bounding box center [687, 144] width 10 height 8
radio input "true"
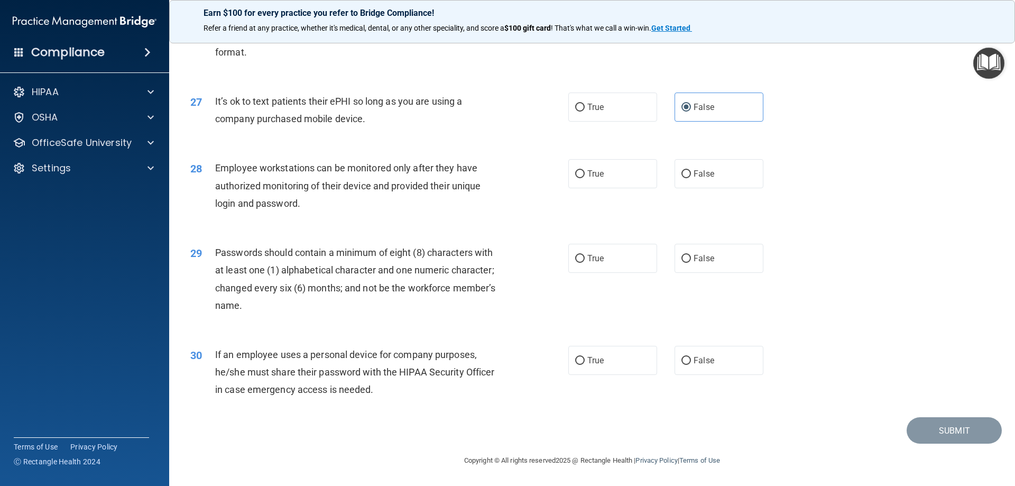
scroll to position [2168, 0]
click at [682, 172] on input "False" at bounding box center [687, 174] width 10 height 8
radio input "true"
click at [597, 257] on span "True" at bounding box center [595, 258] width 16 height 10
click at [585, 257] on input "True" at bounding box center [580, 259] width 10 height 8
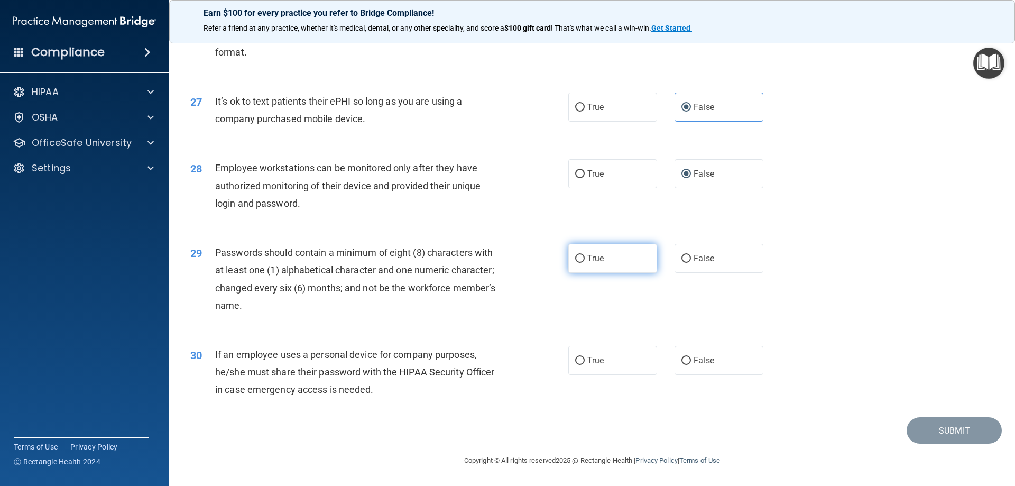
radio input "true"
click at [731, 357] on label "False" at bounding box center [719, 360] width 89 height 29
click at [691, 357] on input "False" at bounding box center [687, 361] width 10 height 8
radio input "true"
click at [964, 432] on button "Submit" at bounding box center [954, 430] width 95 height 27
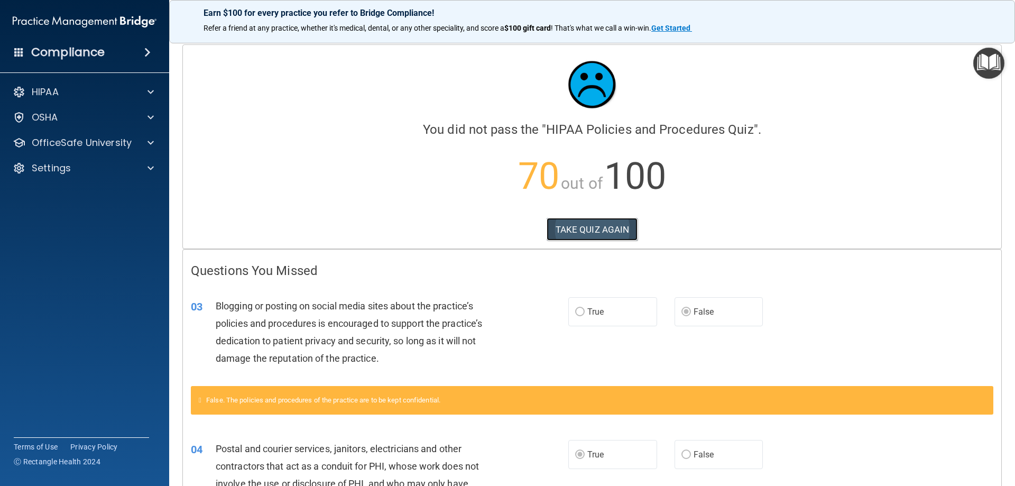
click at [581, 237] on button "TAKE QUIZ AGAIN" at bounding box center [592, 229] width 91 height 23
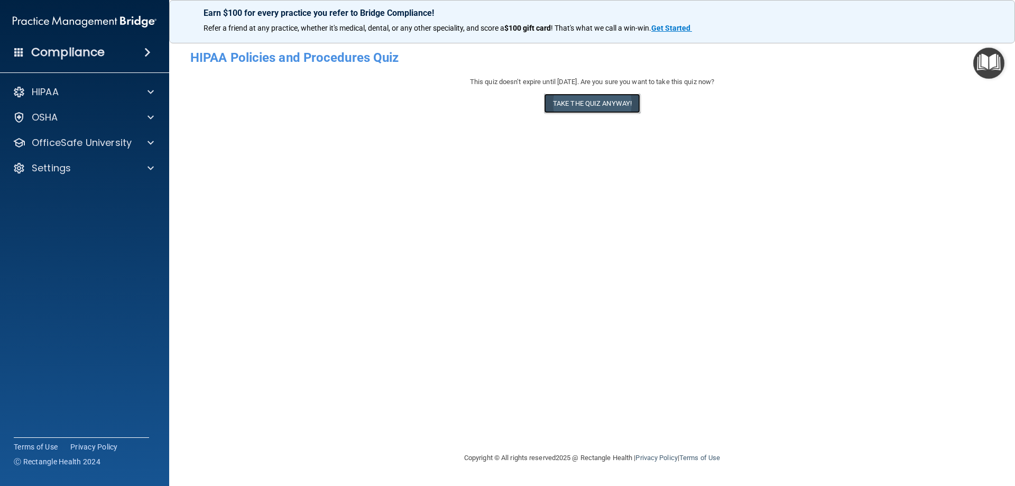
click at [595, 101] on button "Take the quiz anyway!" at bounding box center [592, 104] width 96 height 20
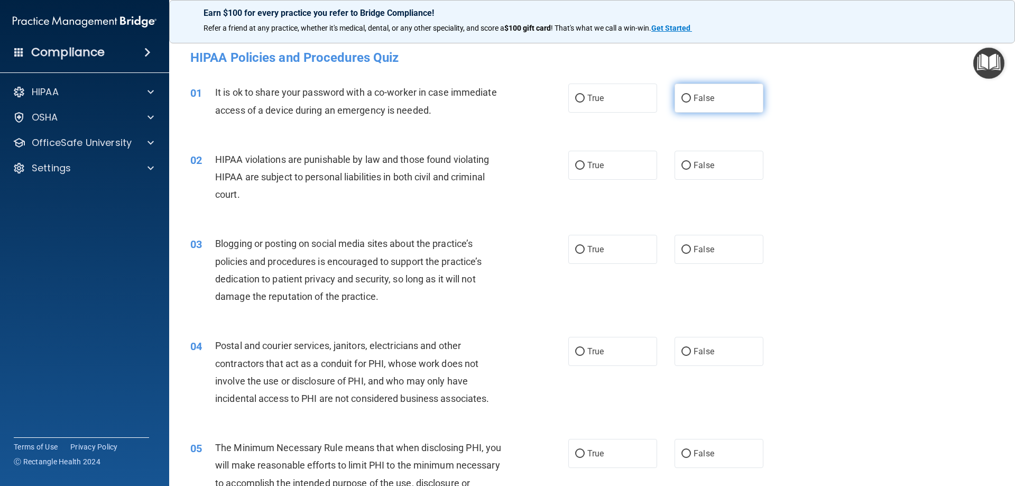
click at [675, 94] on label "False" at bounding box center [719, 98] width 89 height 29
click at [682, 95] on input "False" at bounding box center [687, 99] width 10 height 8
radio input "true"
click at [624, 169] on label "True" at bounding box center [612, 165] width 89 height 29
click at [585, 169] on input "True" at bounding box center [580, 166] width 10 height 8
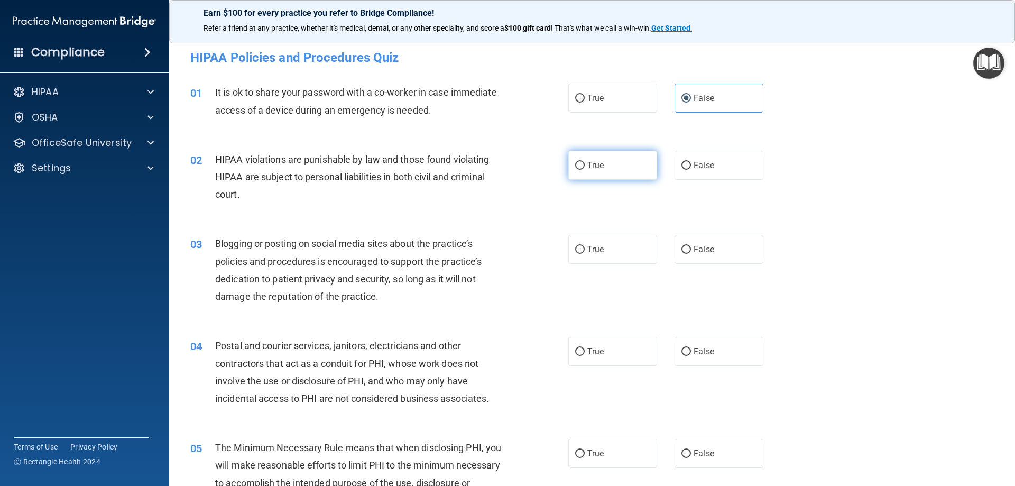
radio input "true"
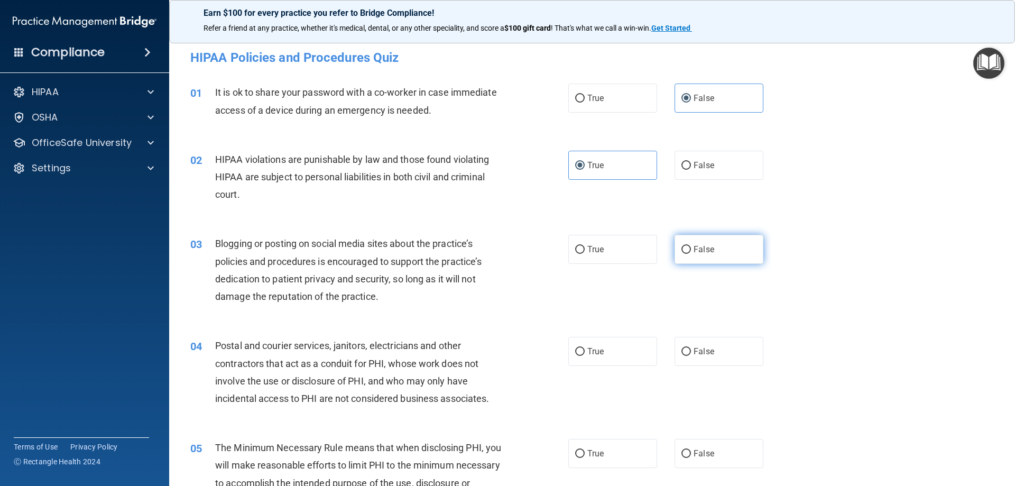
click at [719, 246] on label "False" at bounding box center [719, 249] width 89 height 29
click at [691, 246] on input "False" at bounding box center [687, 250] width 10 height 8
radio input "true"
click at [619, 353] on label "True" at bounding box center [612, 351] width 89 height 29
click at [585, 353] on input "True" at bounding box center [580, 352] width 10 height 8
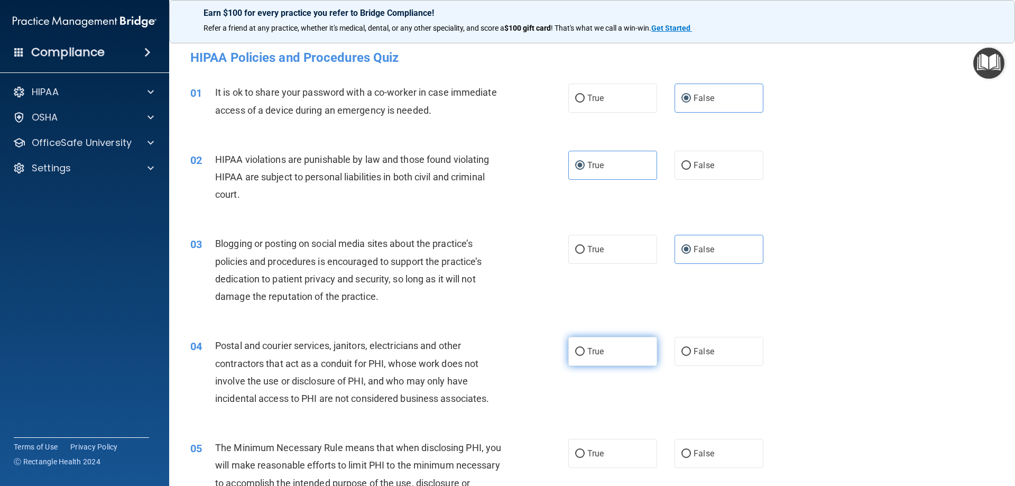
radio input "true"
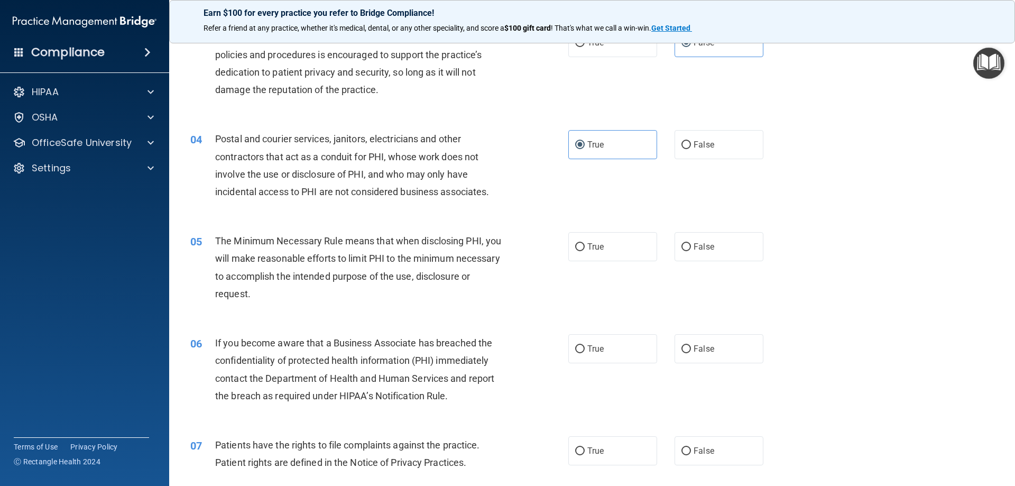
scroll to position [211, 0]
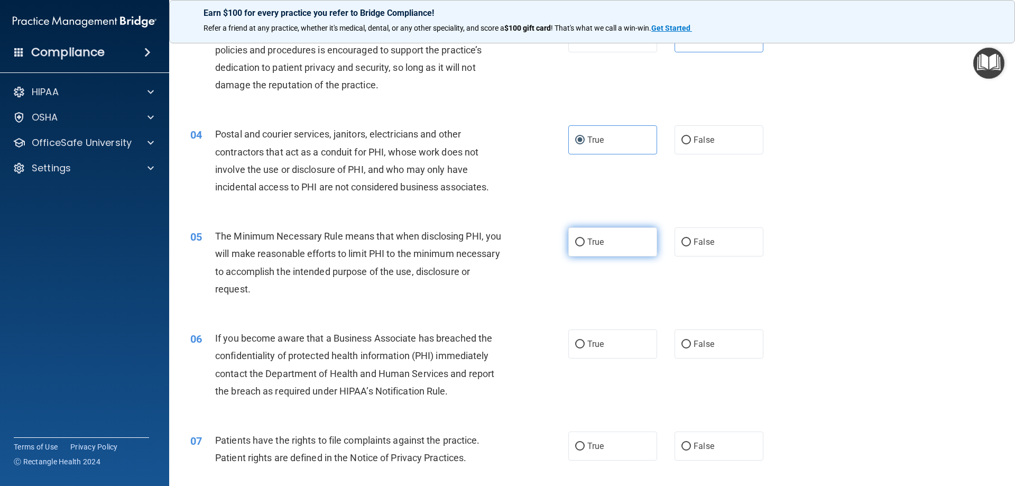
click at [587, 244] on span "True" at bounding box center [595, 242] width 16 height 10
click at [585, 244] on input "True" at bounding box center [580, 242] width 10 height 8
radio input "true"
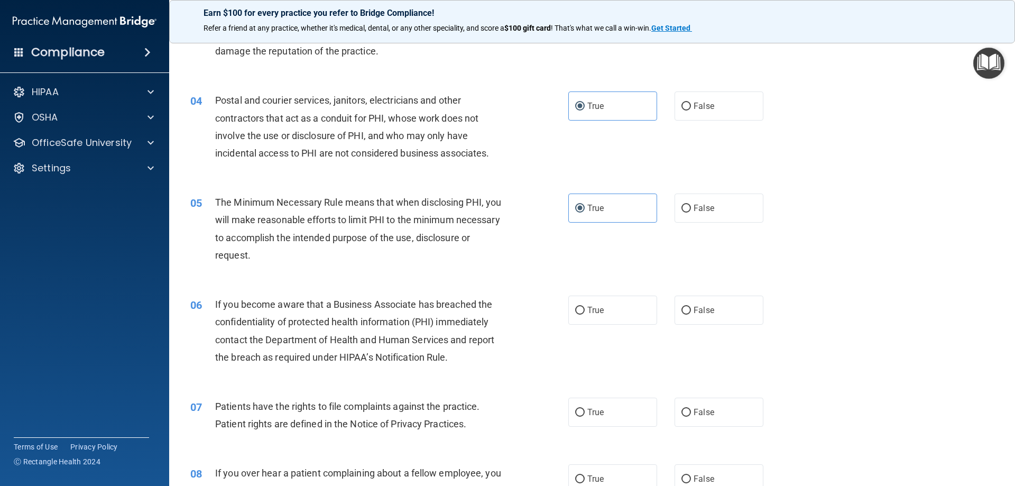
scroll to position [264, 0]
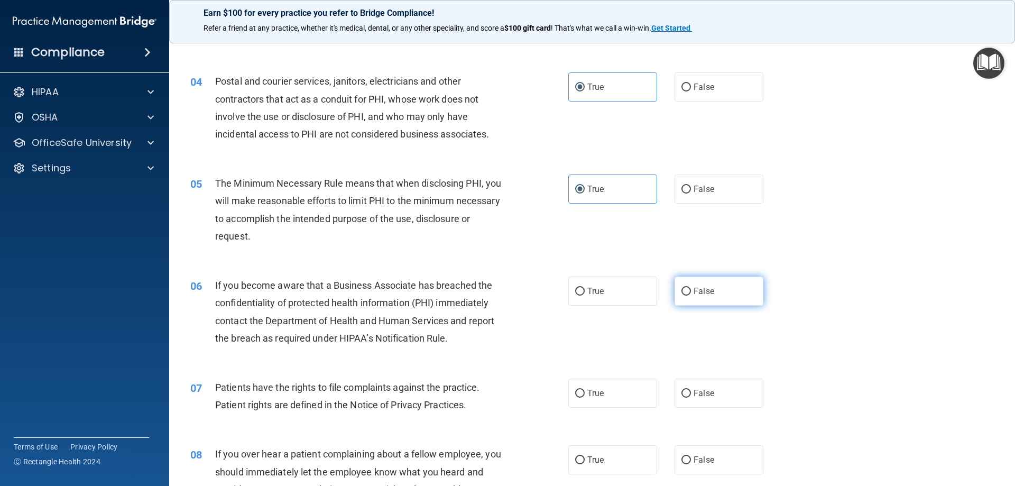
click at [696, 293] on span "False" at bounding box center [704, 291] width 21 height 10
click at [691, 293] on input "False" at bounding box center [687, 292] width 10 height 8
radio input "true"
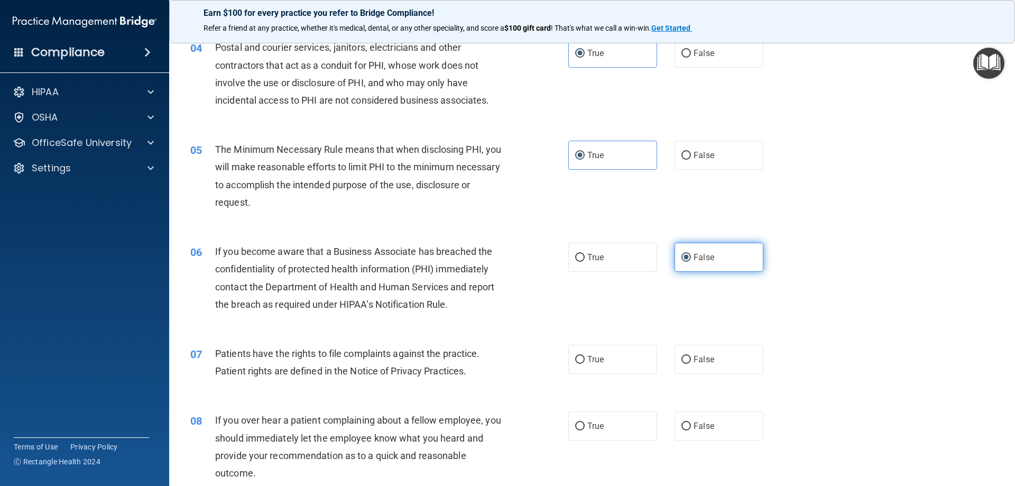
scroll to position [370, 0]
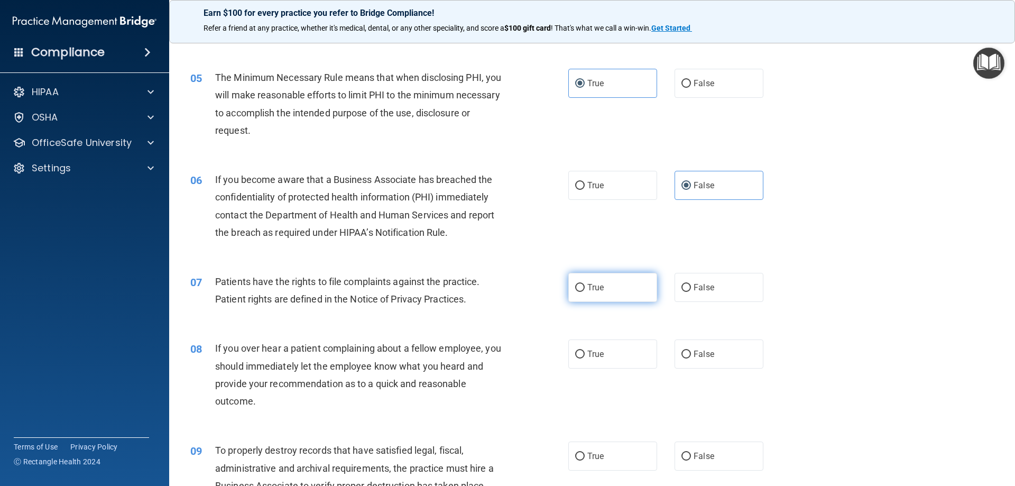
click at [619, 285] on label "True" at bounding box center [612, 287] width 89 height 29
click at [585, 285] on input "True" at bounding box center [580, 288] width 10 height 8
radio input "true"
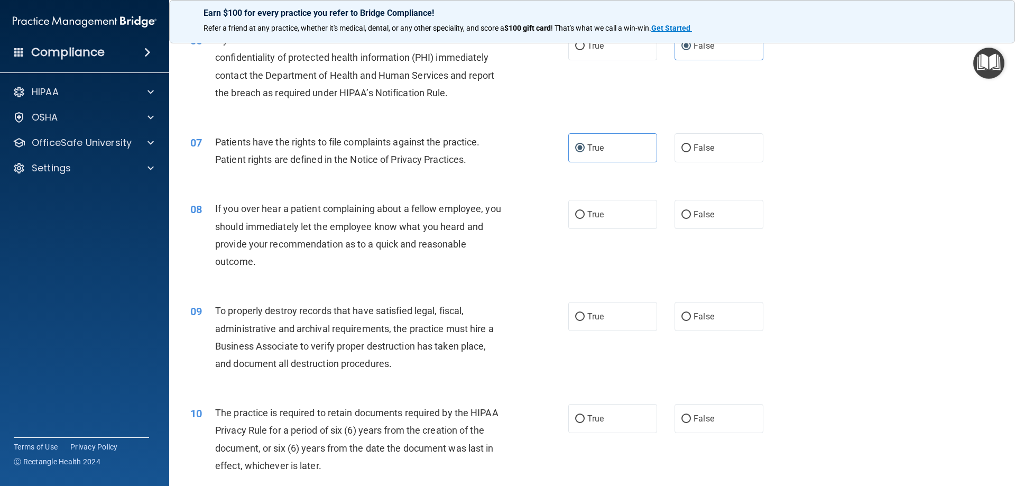
scroll to position [529, 0]
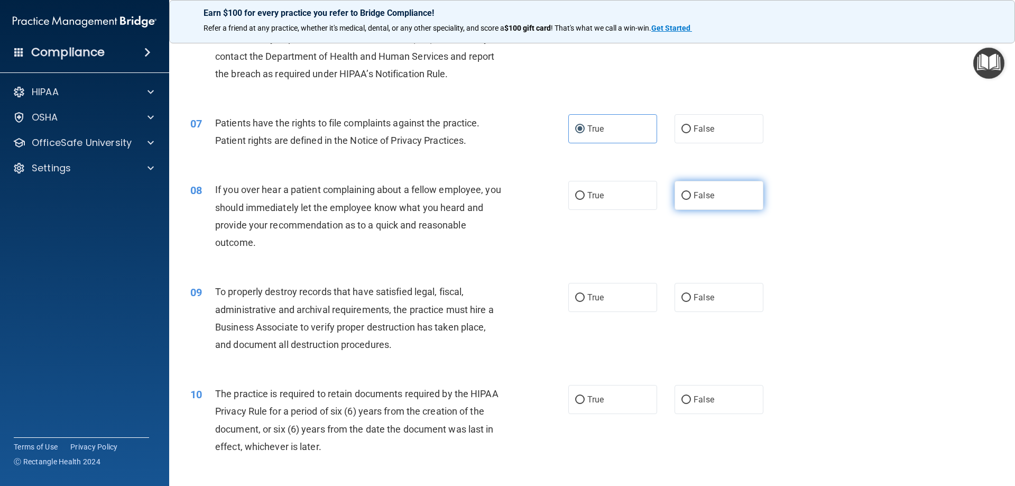
click at [702, 204] on label "False" at bounding box center [719, 195] width 89 height 29
click at [691, 200] on input "False" at bounding box center [687, 196] width 10 height 8
radio input "true"
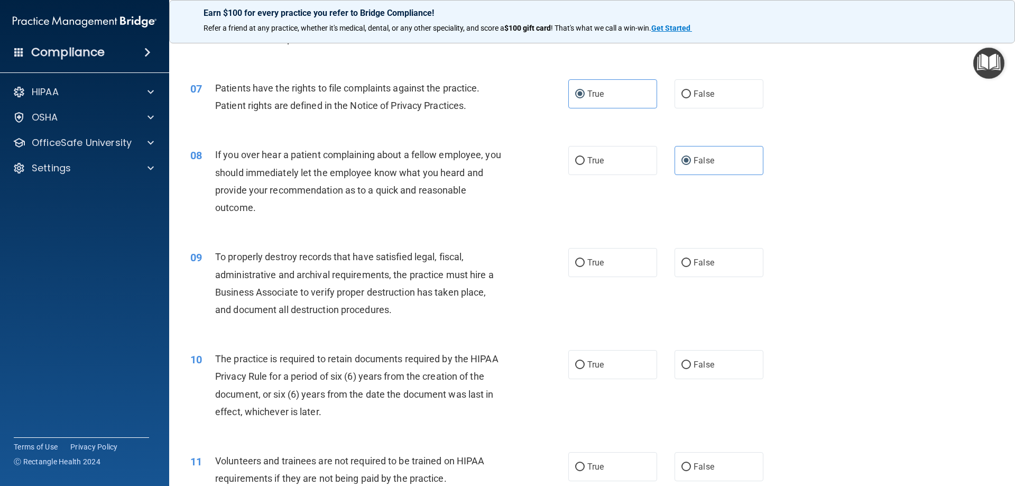
scroll to position [634, 0]
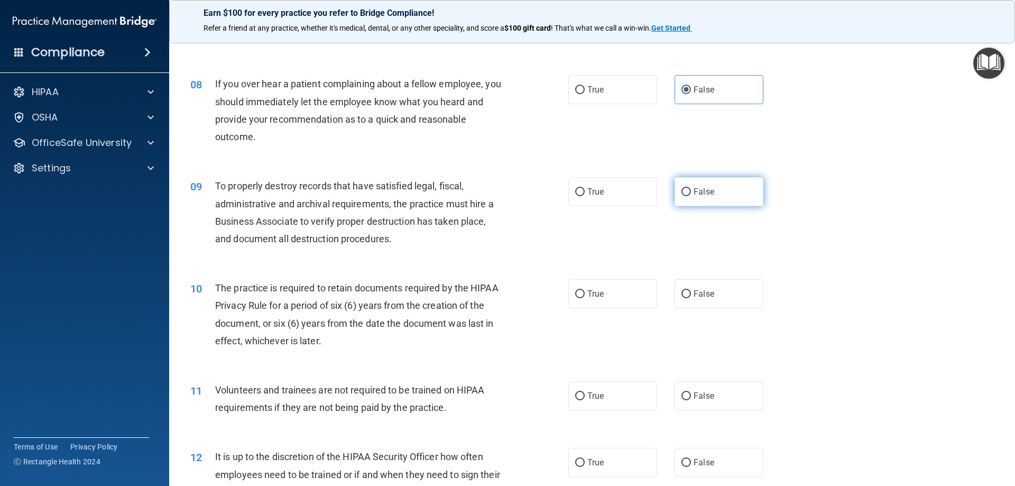
click at [753, 202] on label "False" at bounding box center [719, 191] width 89 height 29
click at [691, 196] on input "False" at bounding box center [687, 192] width 10 height 8
radio input "true"
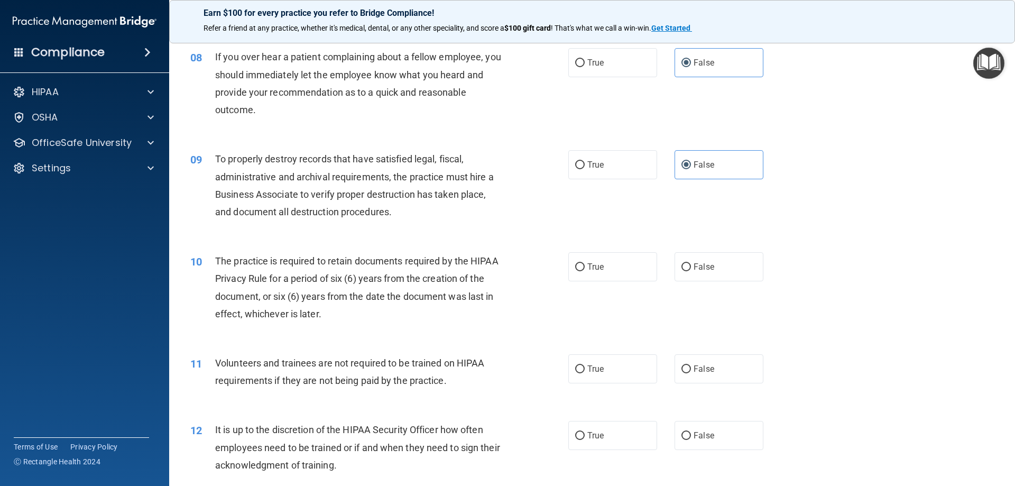
scroll to position [687, 0]
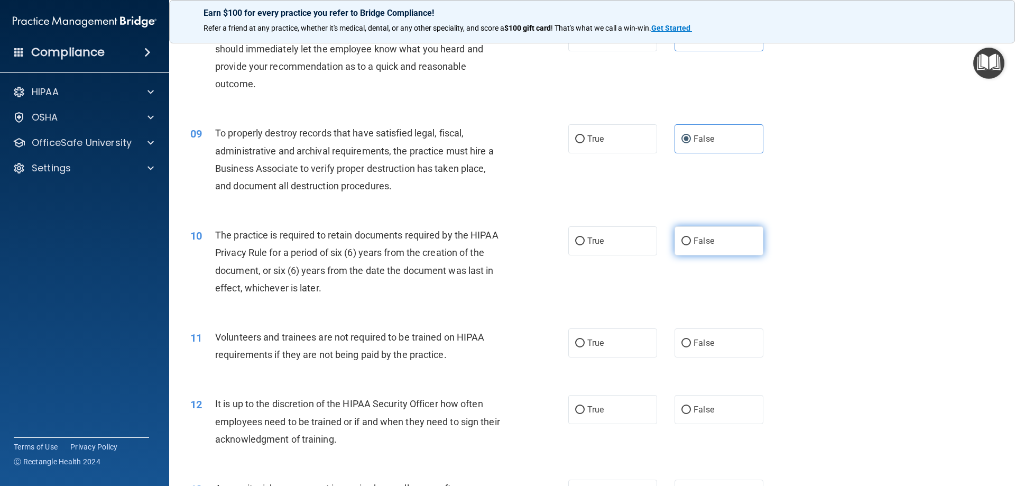
click at [751, 235] on label "False" at bounding box center [719, 240] width 89 height 29
click at [691, 237] on input "False" at bounding box center [687, 241] width 10 height 8
radio input "true"
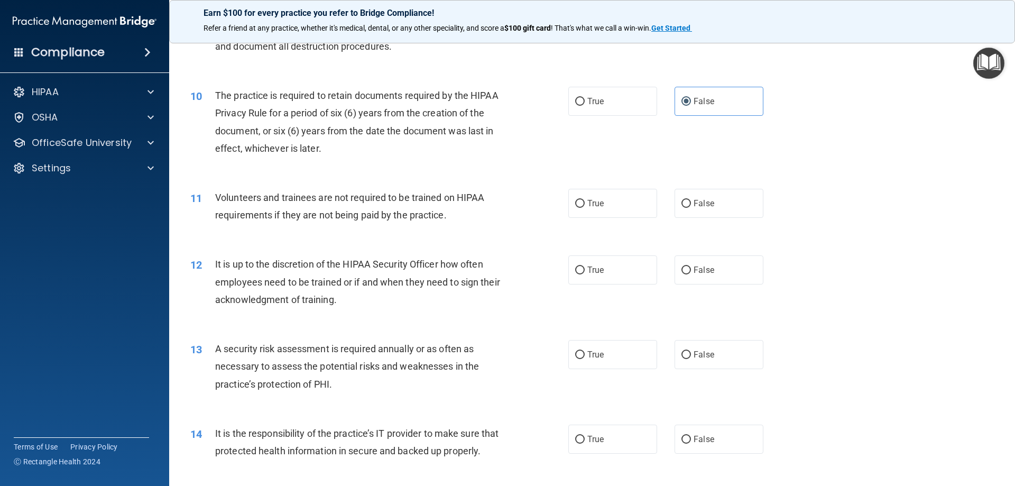
scroll to position [846, 0]
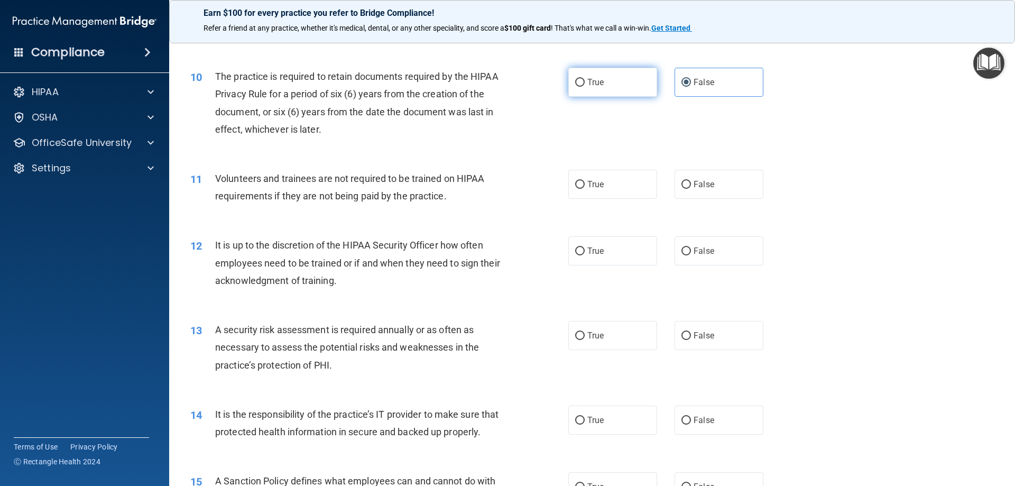
click at [597, 76] on label "True" at bounding box center [612, 82] width 89 height 29
click at [585, 79] on input "True" at bounding box center [580, 83] width 10 height 8
radio input "true"
radio input "false"
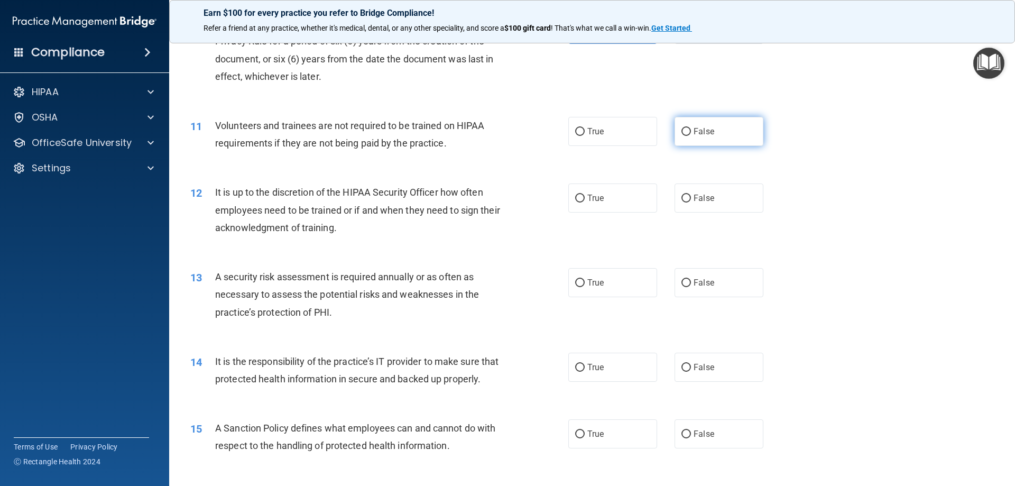
click at [694, 128] on span "False" at bounding box center [704, 131] width 21 height 10
click at [691, 128] on input "False" at bounding box center [687, 132] width 10 height 8
radio input "true"
click at [682, 195] on input "False" at bounding box center [687, 199] width 10 height 8
radio input "true"
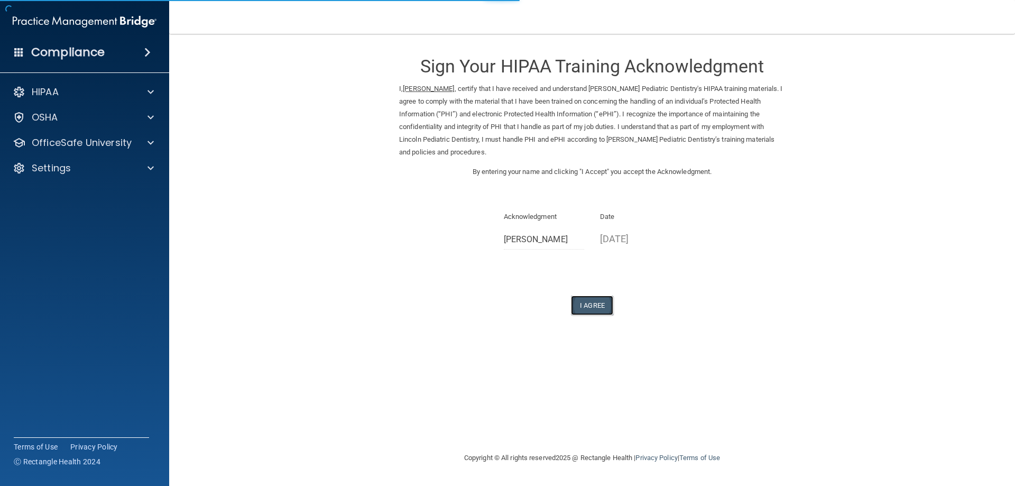
click at [588, 303] on button "I Agree" at bounding box center [592, 306] width 42 height 20
click at [603, 306] on button "I Agree" at bounding box center [592, 306] width 42 height 20
click at [592, 307] on button "I Agree" at bounding box center [592, 306] width 42 height 20
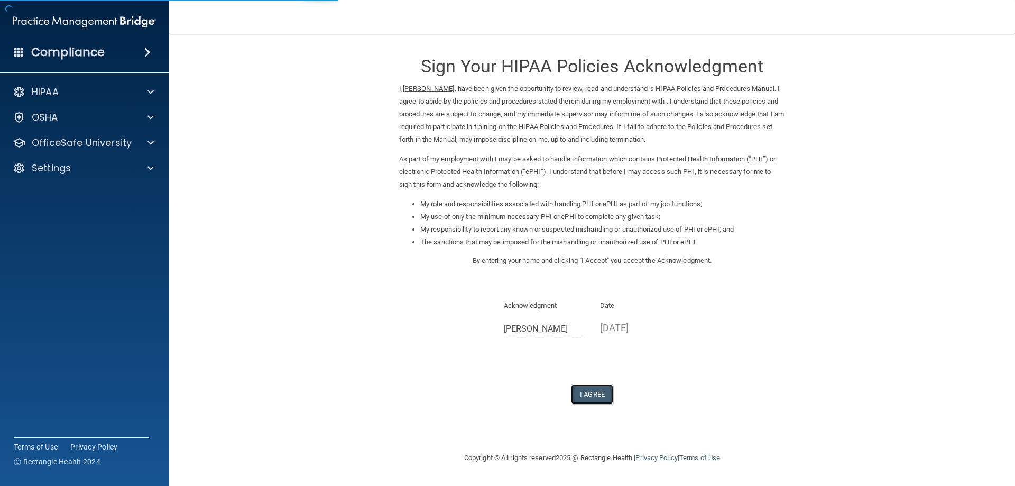
click at [584, 395] on button "I Agree" at bounding box center [592, 394] width 42 height 20
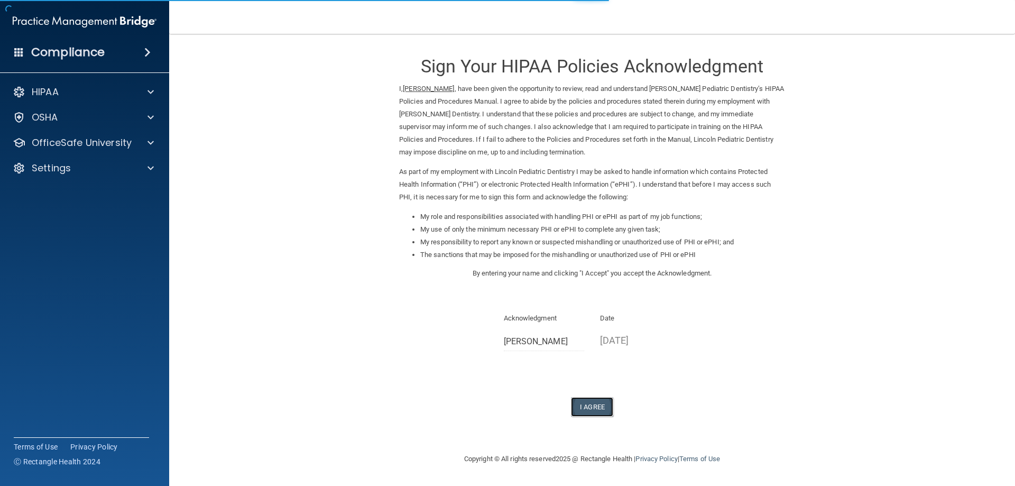
click at [591, 408] on button "I Agree" at bounding box center [592, 407] width 42 height 20
